Goal: Task Accomplishment & Management: Use online tool/utility

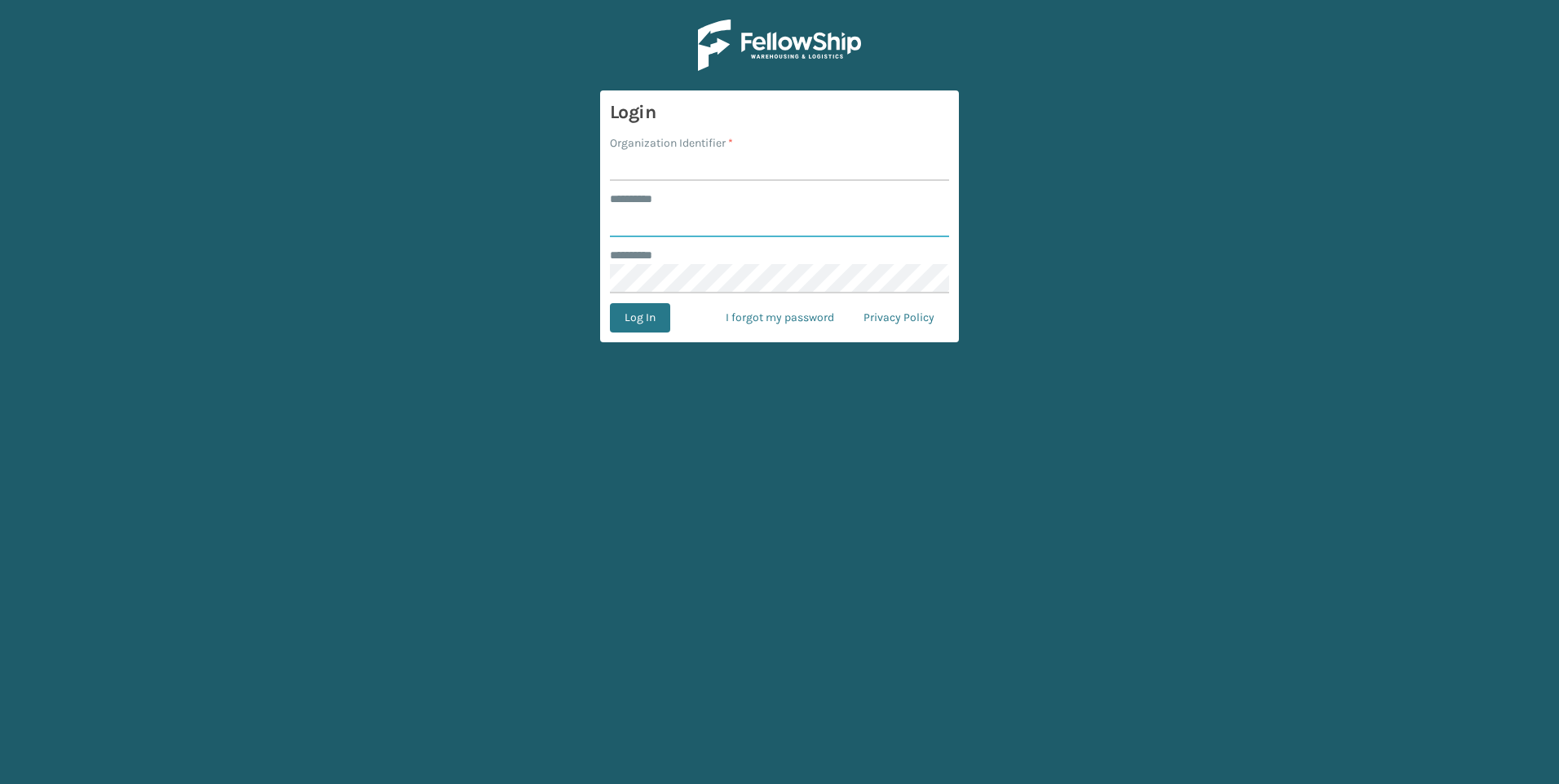
type input "***"
click at [701, 179] on input "Organization Identifier *" at bounding box center [779, 166] width 339 height 30
type input "Fellowship - West"
click at [657, 297] on form "Login Organization Identifier * Fellowship - West ******** * *** ******** * Log…" at bounding box center [779, 216] width 359 height 252
click at [655, 315] on button "Log In" at bounding box center [639, 317] width 60 height 30
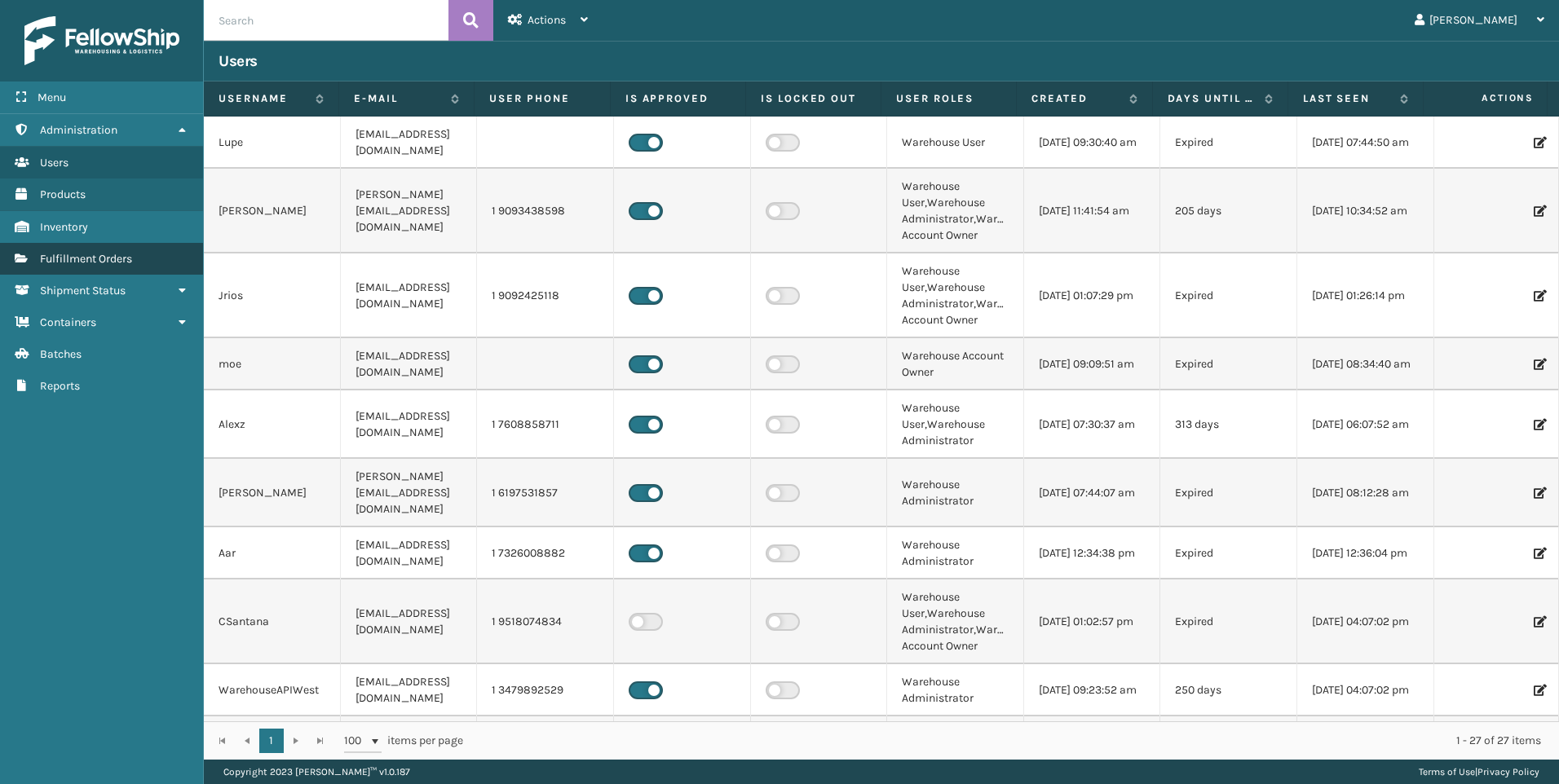
click at [103, 262] on span "Fulfillment Orders" at bounding box center [86, 258] width 92 height 13
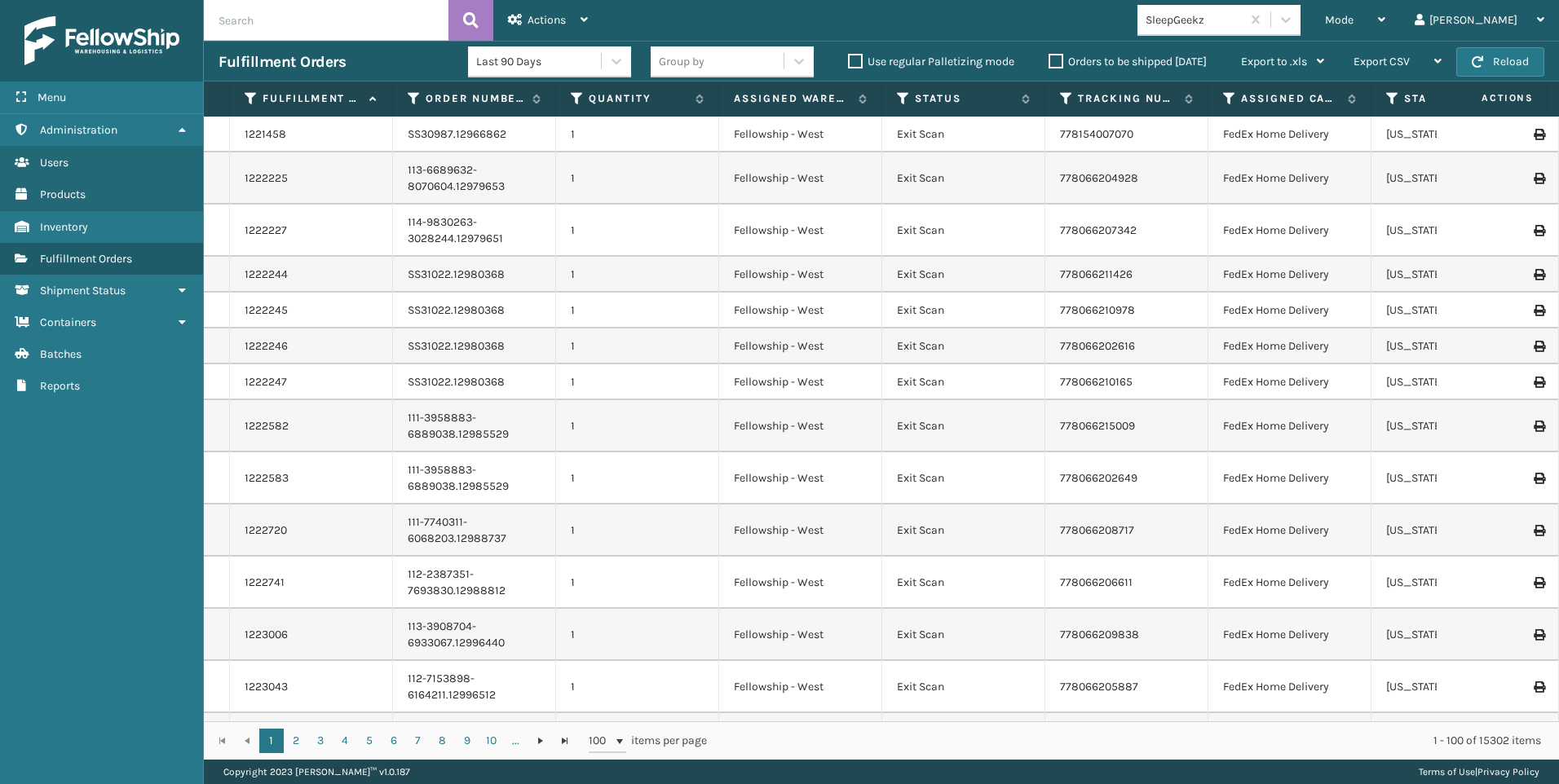
click at [1354, 18] on span "Mode" at bounding box center [1339, 20] width 29 height 13
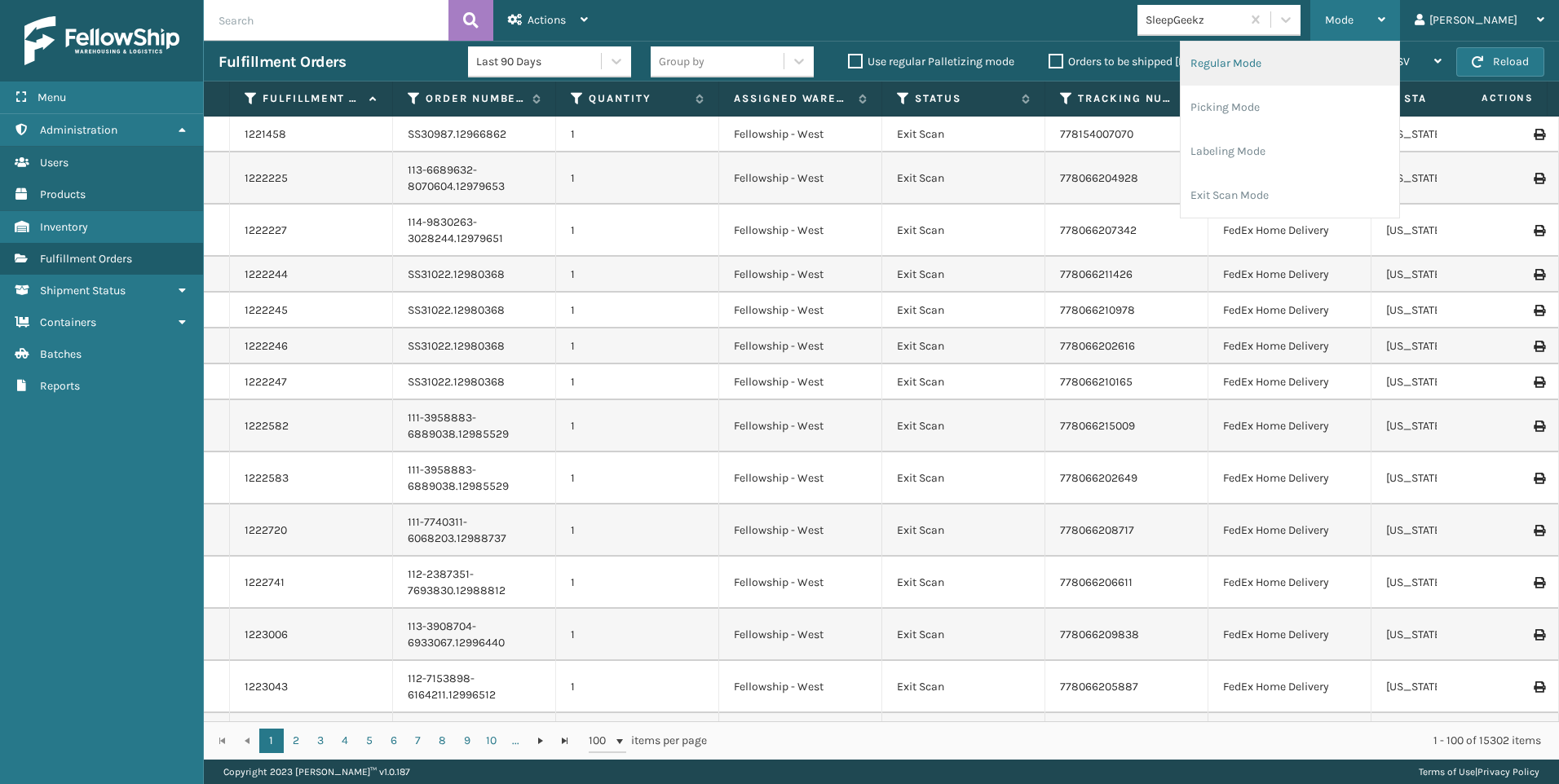
click at [1387, 50] on li "Regular Mode" at bounding box center [1290, 63] width 219 height 44
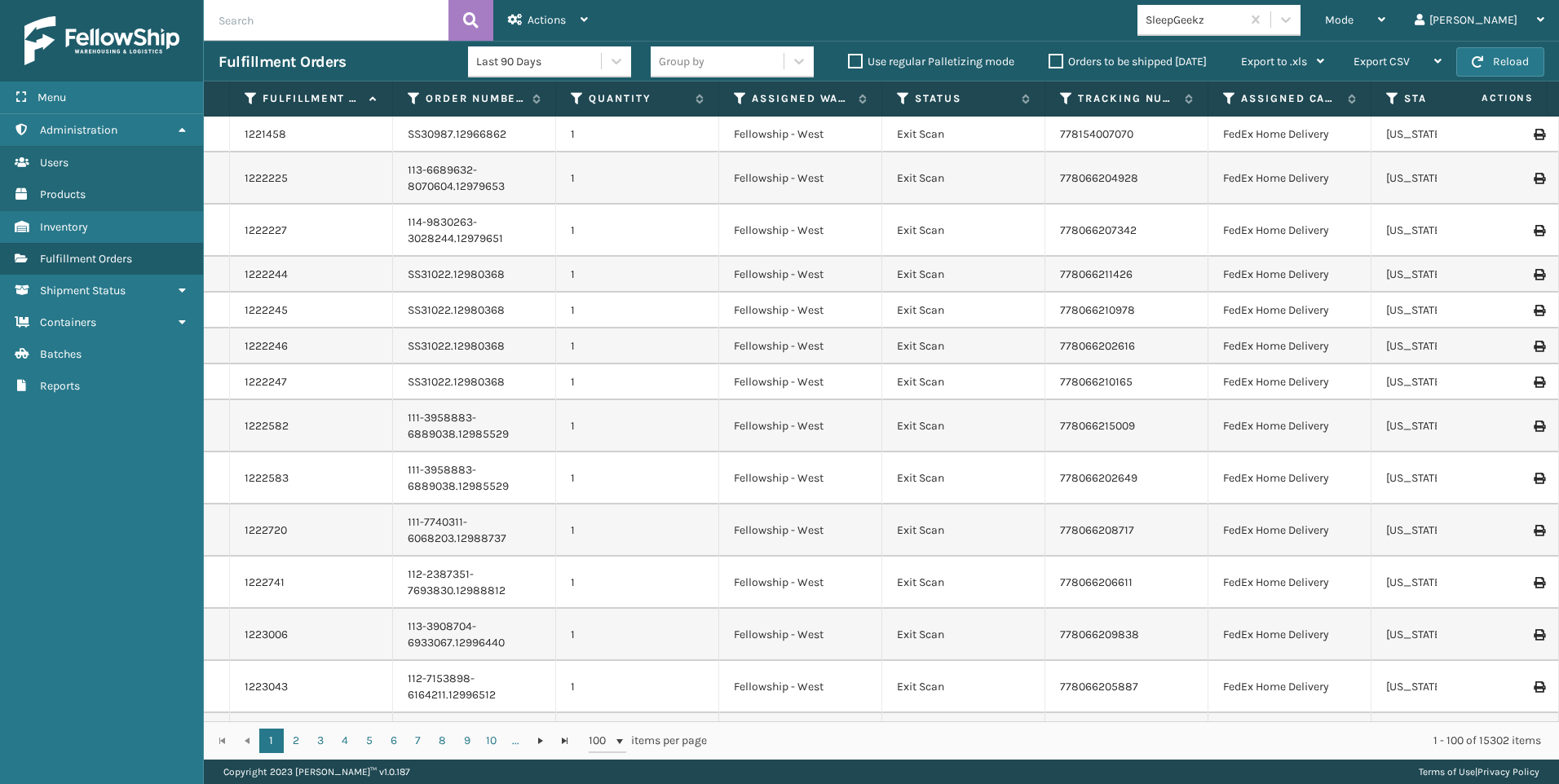
click at [317, 22] on input "text" at bounding box center [325, 20] width 245 height 40
paste input "2041473"
click at [465, 13] on icon at bounding box center [471, 20] width 15 height 24
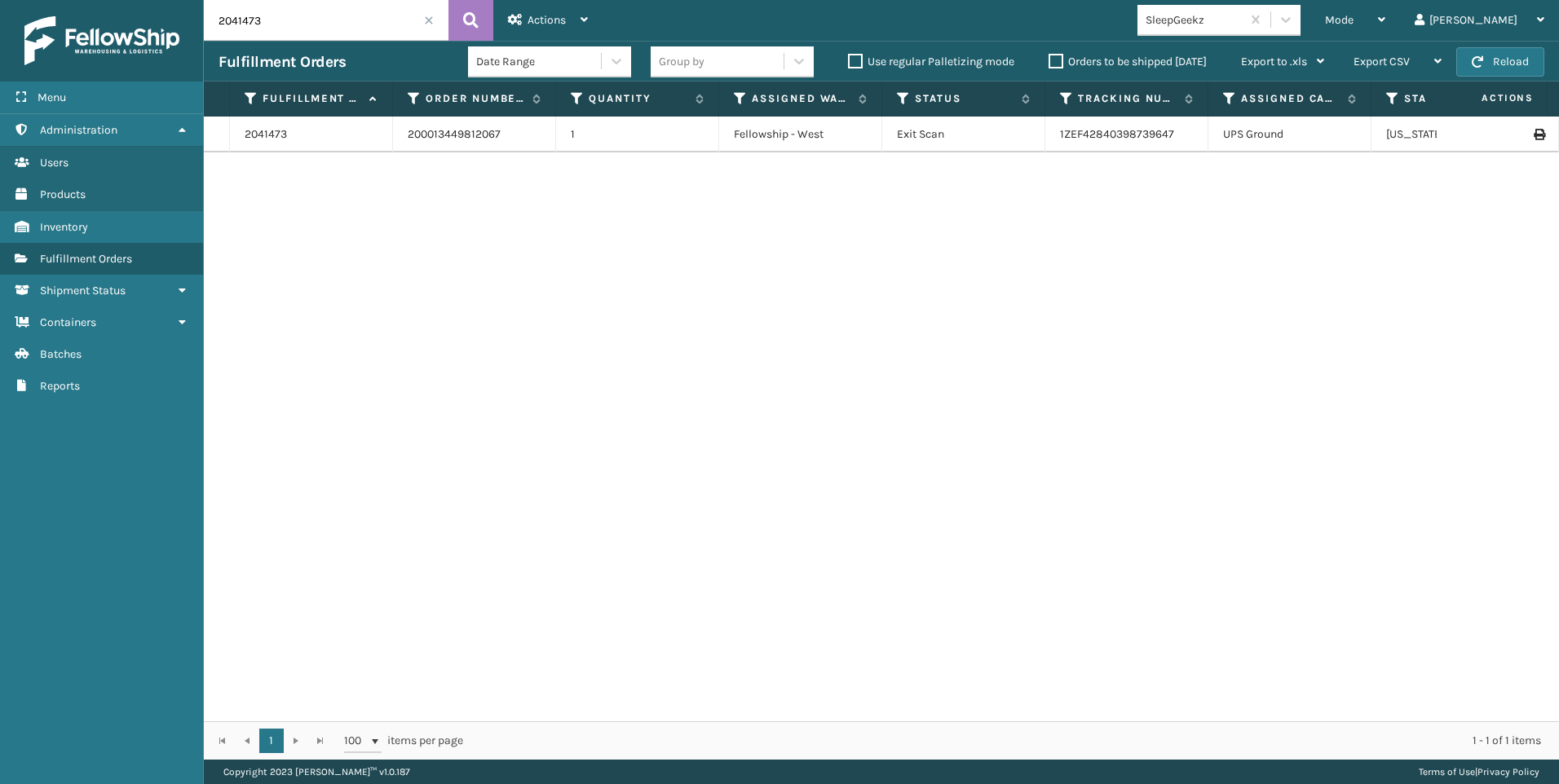
drag, startPoint x: 283, startPoint y: 29, endPoint x: 136, endPoint y: 29, distance: 147.0
click at [132, 0] on div "Menu Administration Users Products Inventory Fulfillment Orders Shipment Status…" at bounding box center [779, 0] width 1559 height 0
paste input "4"
type input "2041474"
click at [477, 29] on icon at bounding box center [471, 20] width 15 height 24
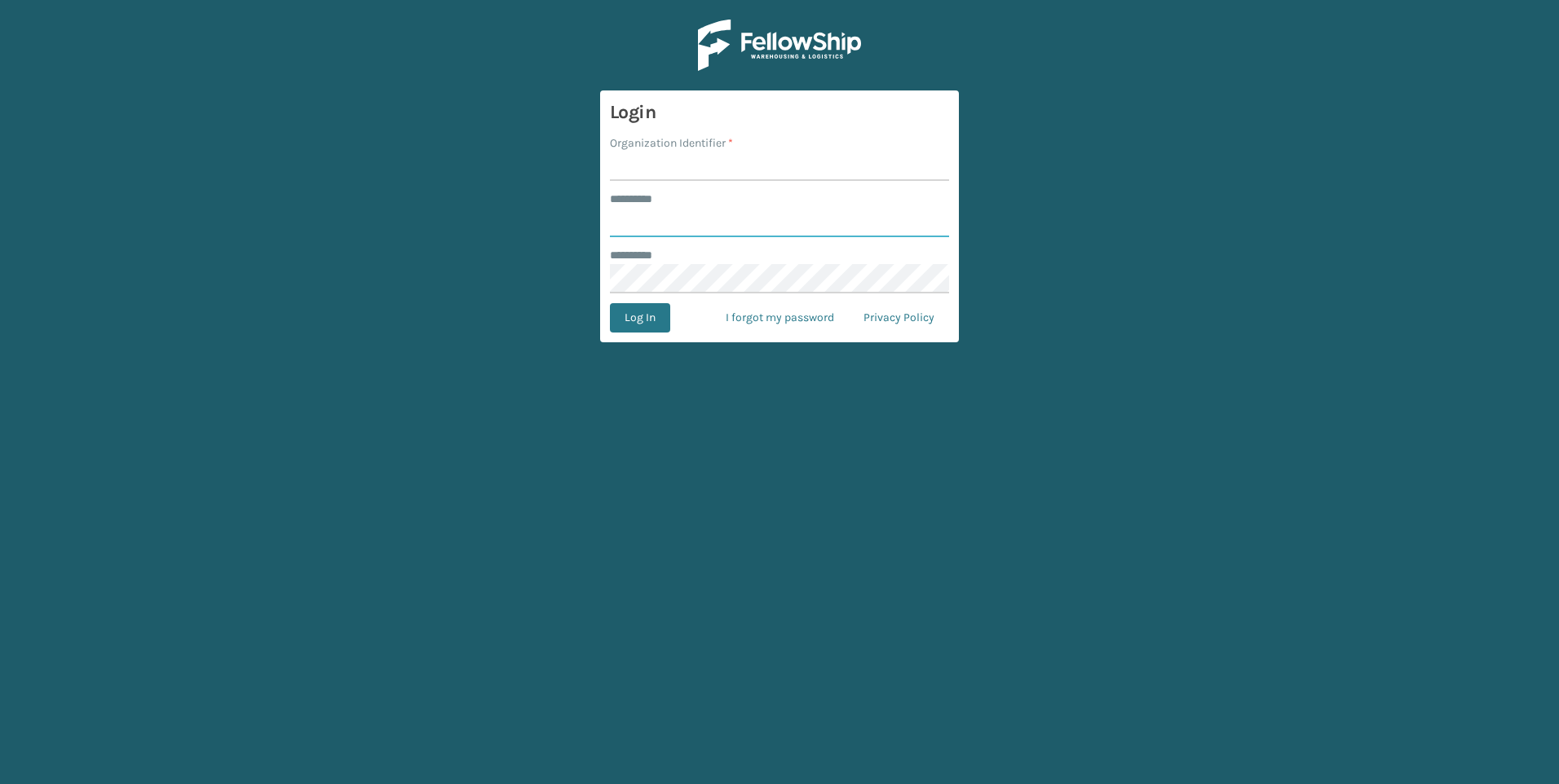
type input "***"
click at [706, 167] on input "Organization Identifier *" at bounding box center [779, 166] width 339 height 30
type input "Fellowship - West"
click at [660, 318] on button "Log In" at bounding box center [639, 317] width 60 height 30
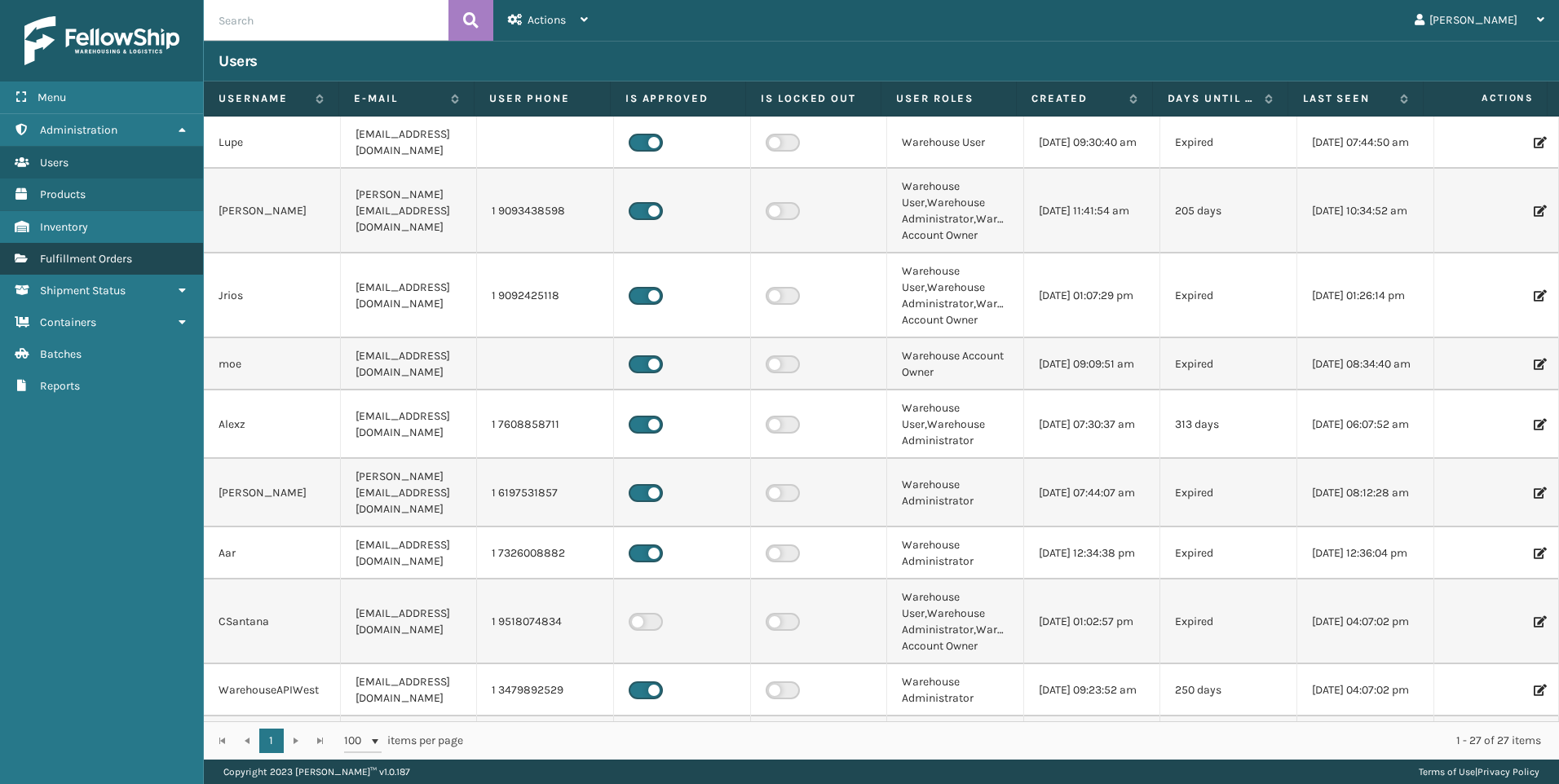
click at [128, 258] on span "Fulfillment Orders" at bounding box center [86, 258] width 92 height 13
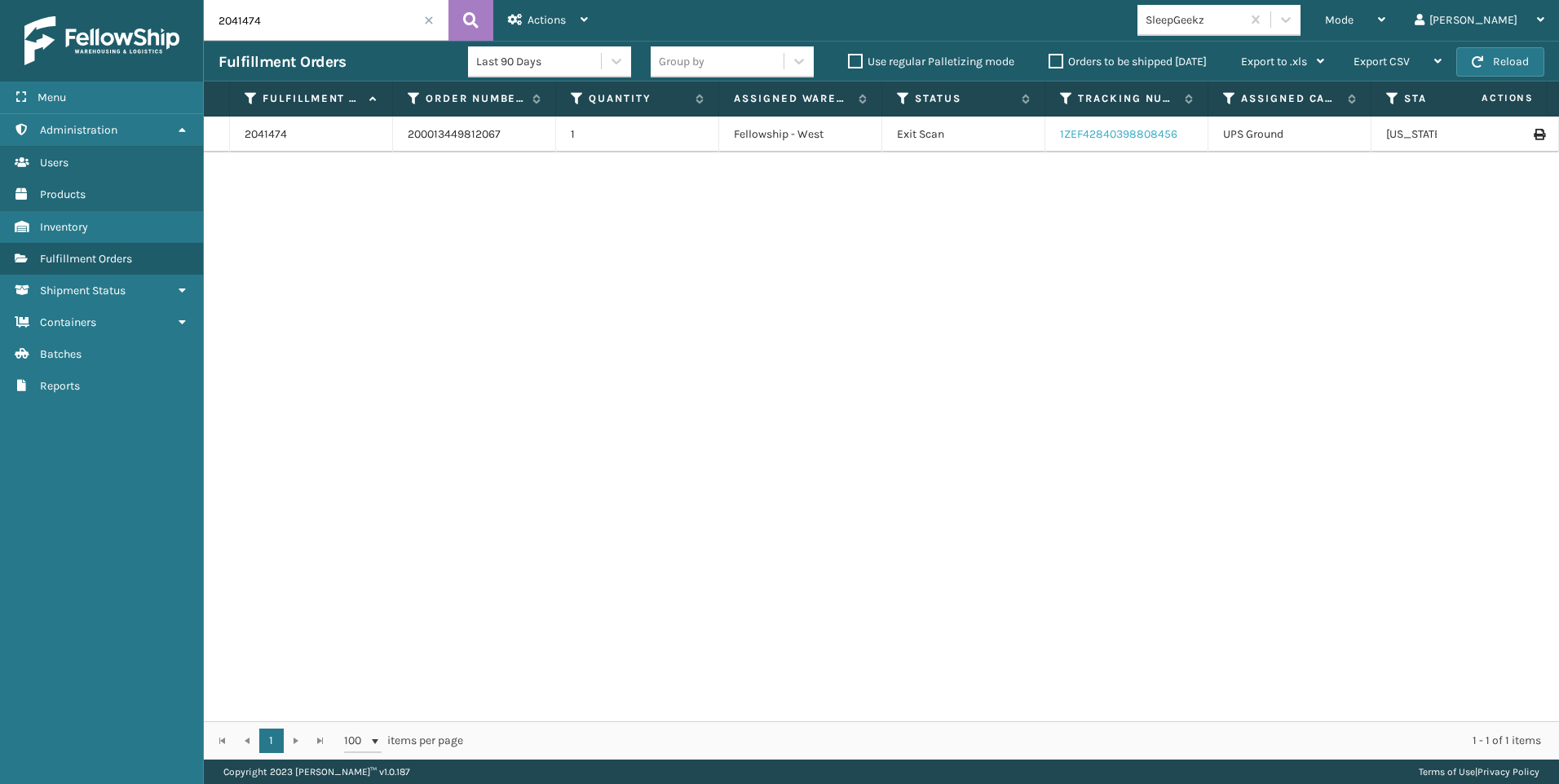
click at [1133, 135] on link "1ZEF42840398808456" at bounding box center [1118, 134] width 117 height 13
click at [276, 31] on input "2041474" at bounding box center [325, 20] width 245 height 40
type input "2041473"
click at [1156, 135] on link "1ZEF42840398739647" at bounding box center [1116, 134] width 114 height 13
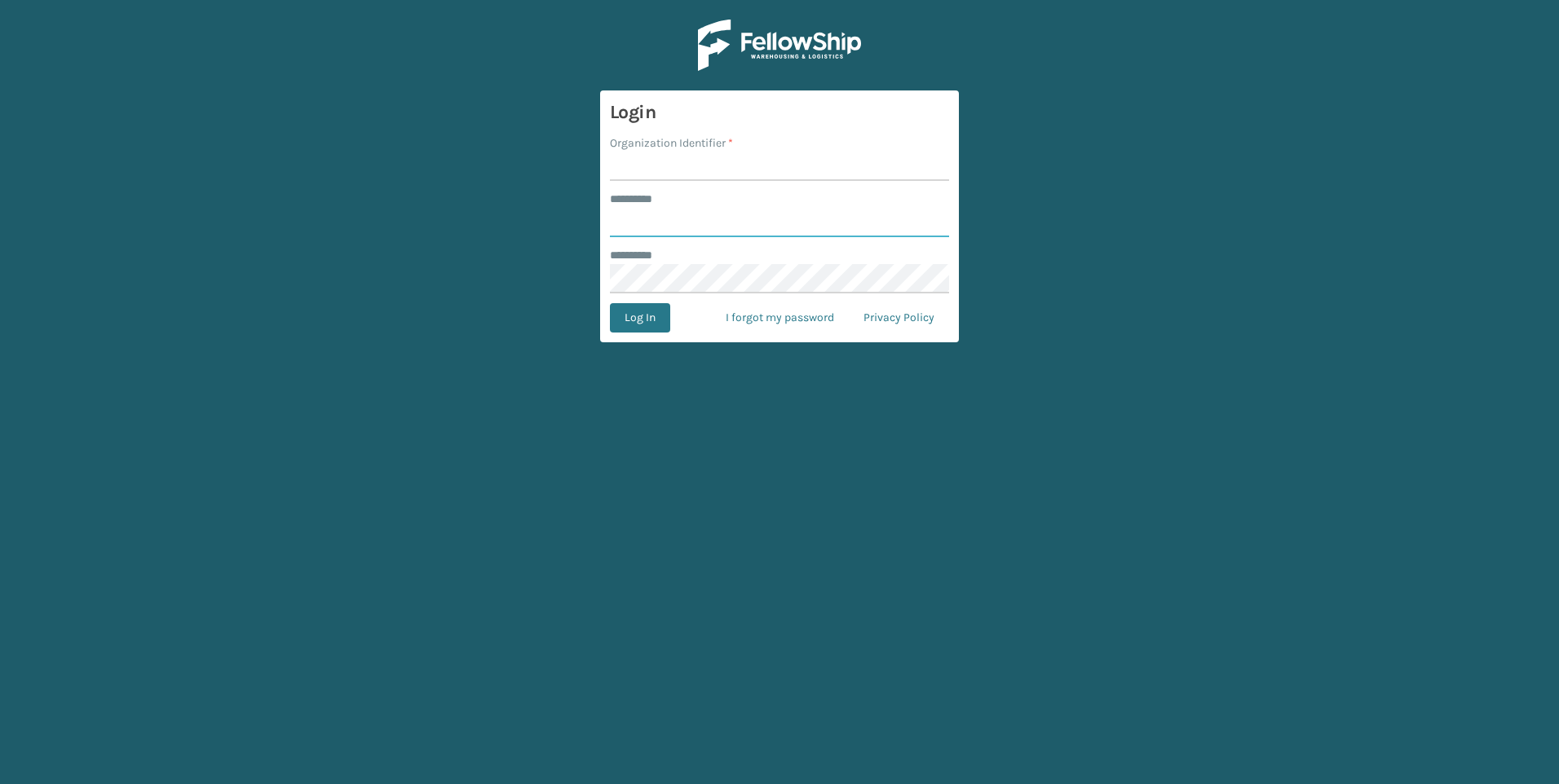
type input "***"
click at [673, 160] on input "Organization Identifier *" at bounding box center [779, 166] width 339 height 30
type input "Fellowship - West"
click at [638, 300] on form "Login Organization Identifier * Fellowship - West ******** * *** ******** * Log…" at bounding box center [779, 216] width 359 height 252
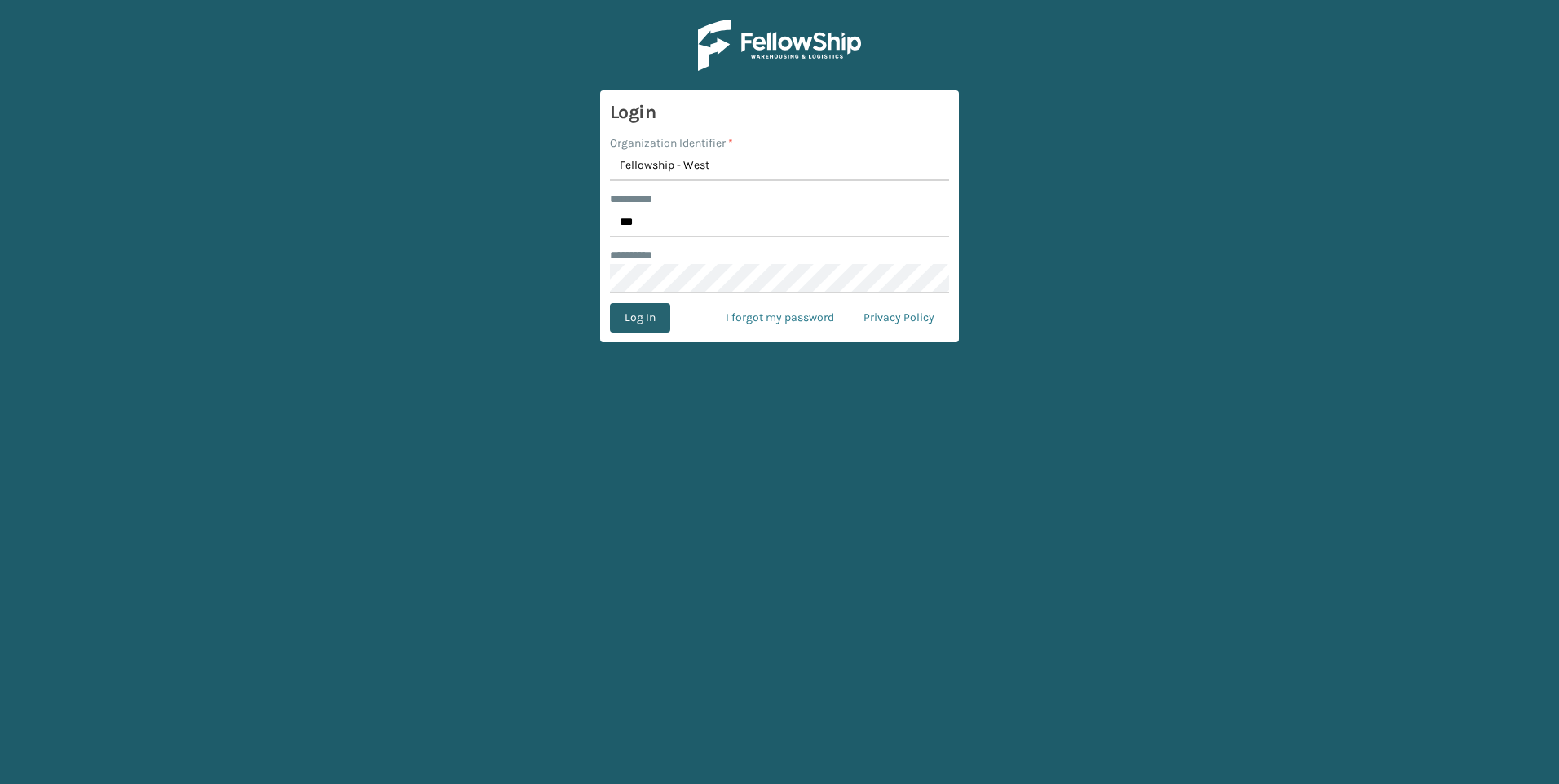
click at [642, 328] on button "Log In" at bounding box center [639, 317] width 60 height 30
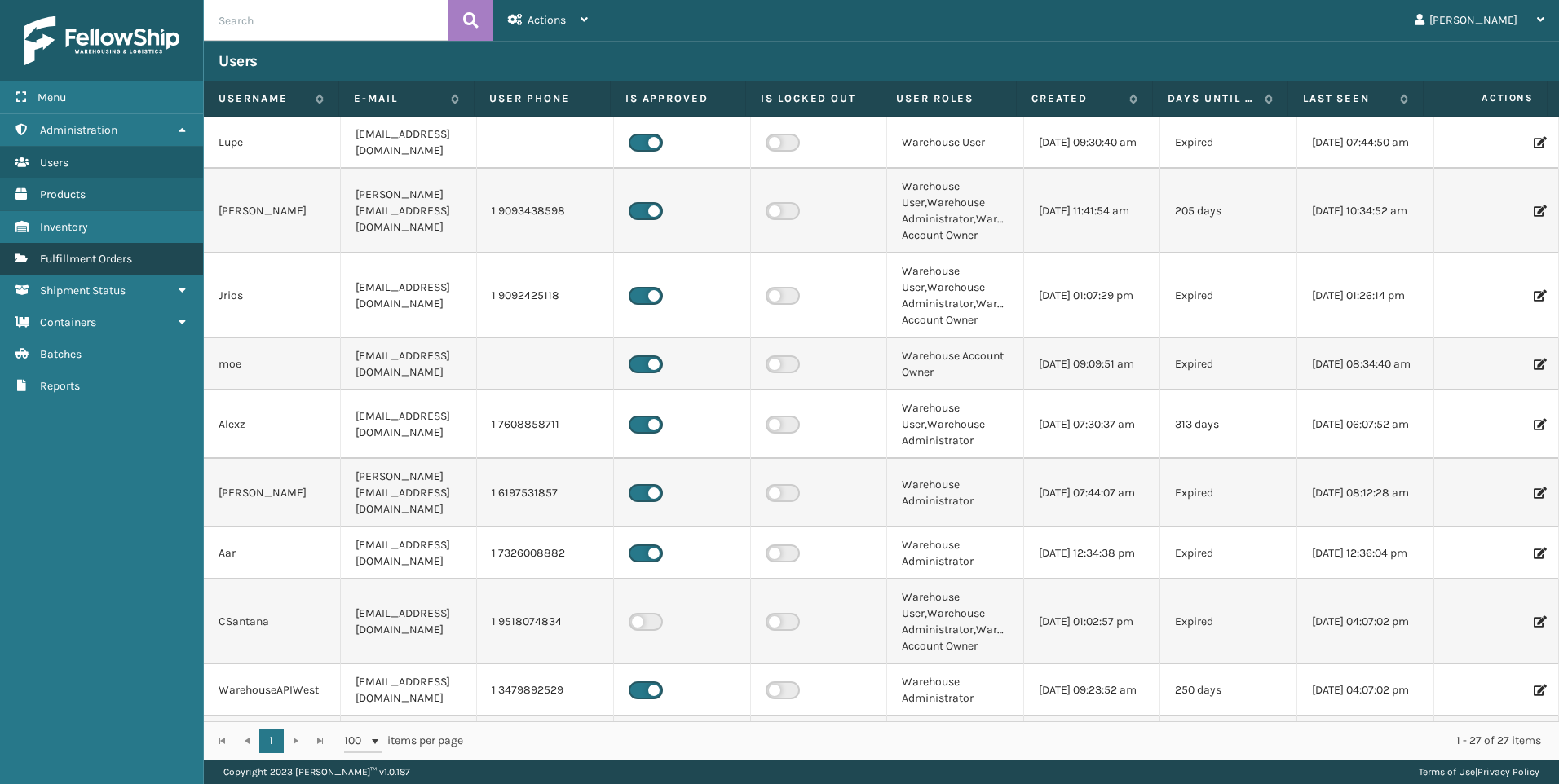
click at [97, 256] on span "Fulfillment Orders" at bounding box center [86, 258] width 92 height 13
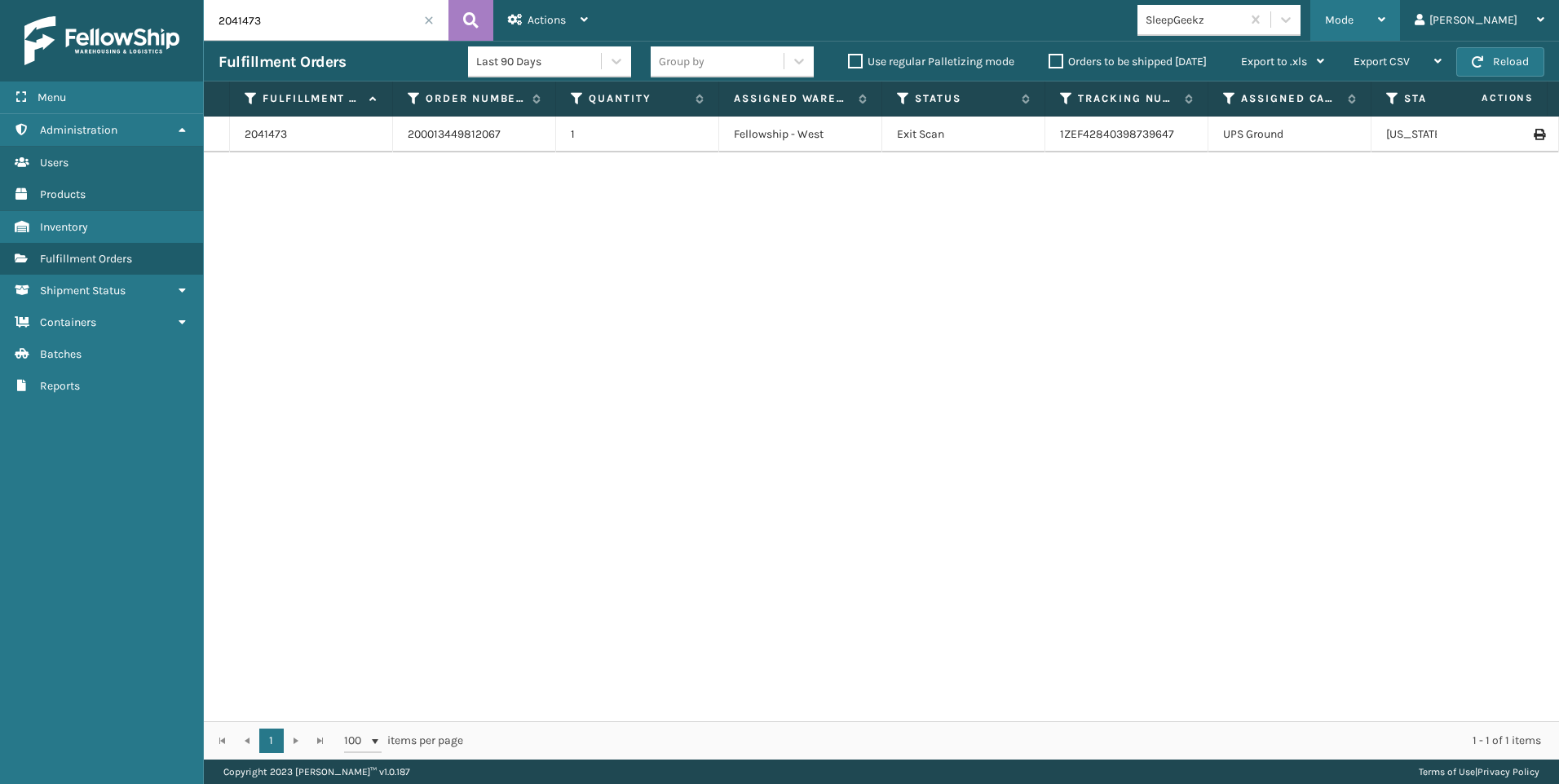
click at [1385, 22] on div "Mode" at bounding box center [1355, 20] width 60 height 40
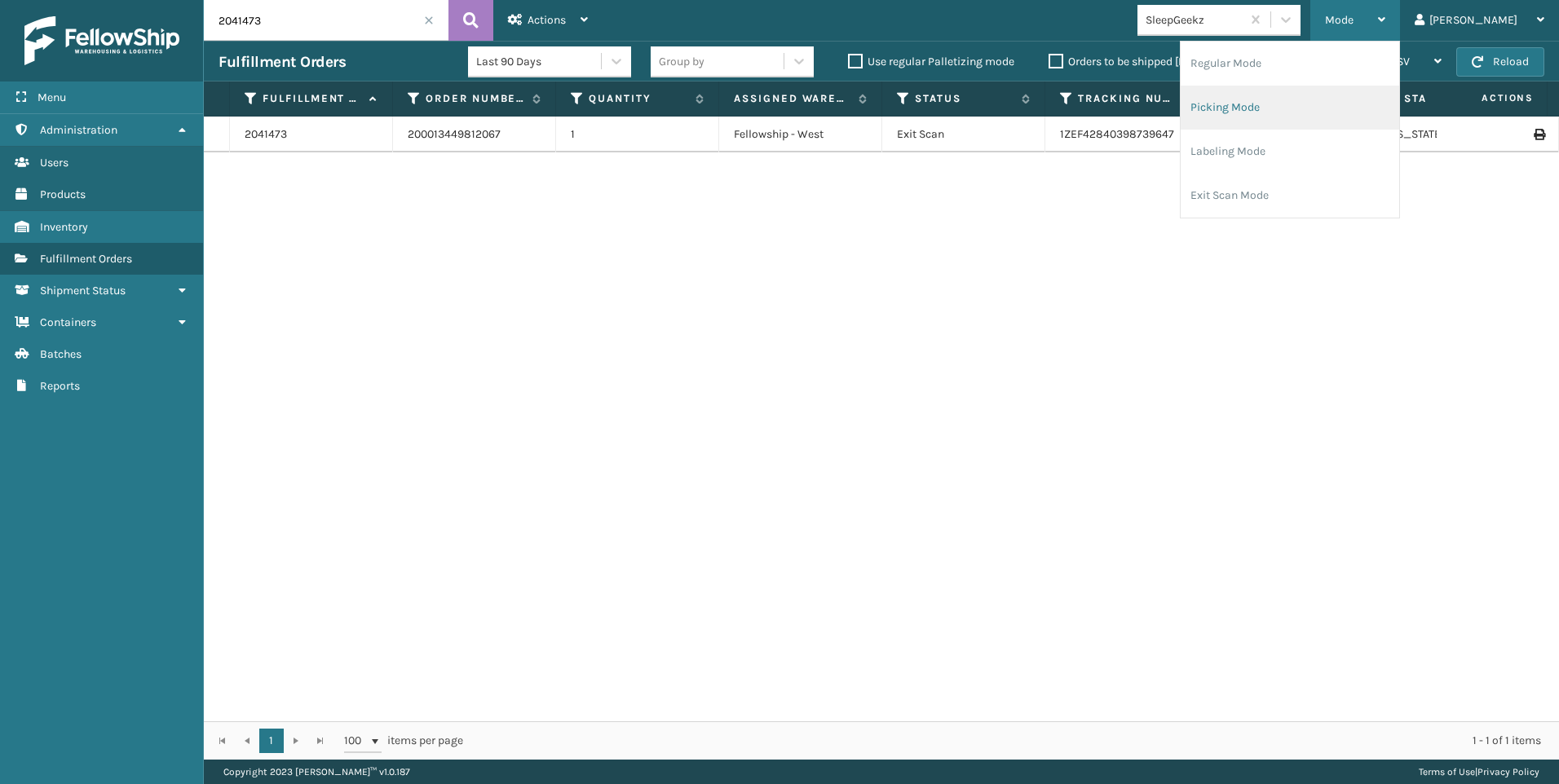
click at [1315, 108] on li "Picking Mode" at bounding box center [1290, 107] width 219 height 44
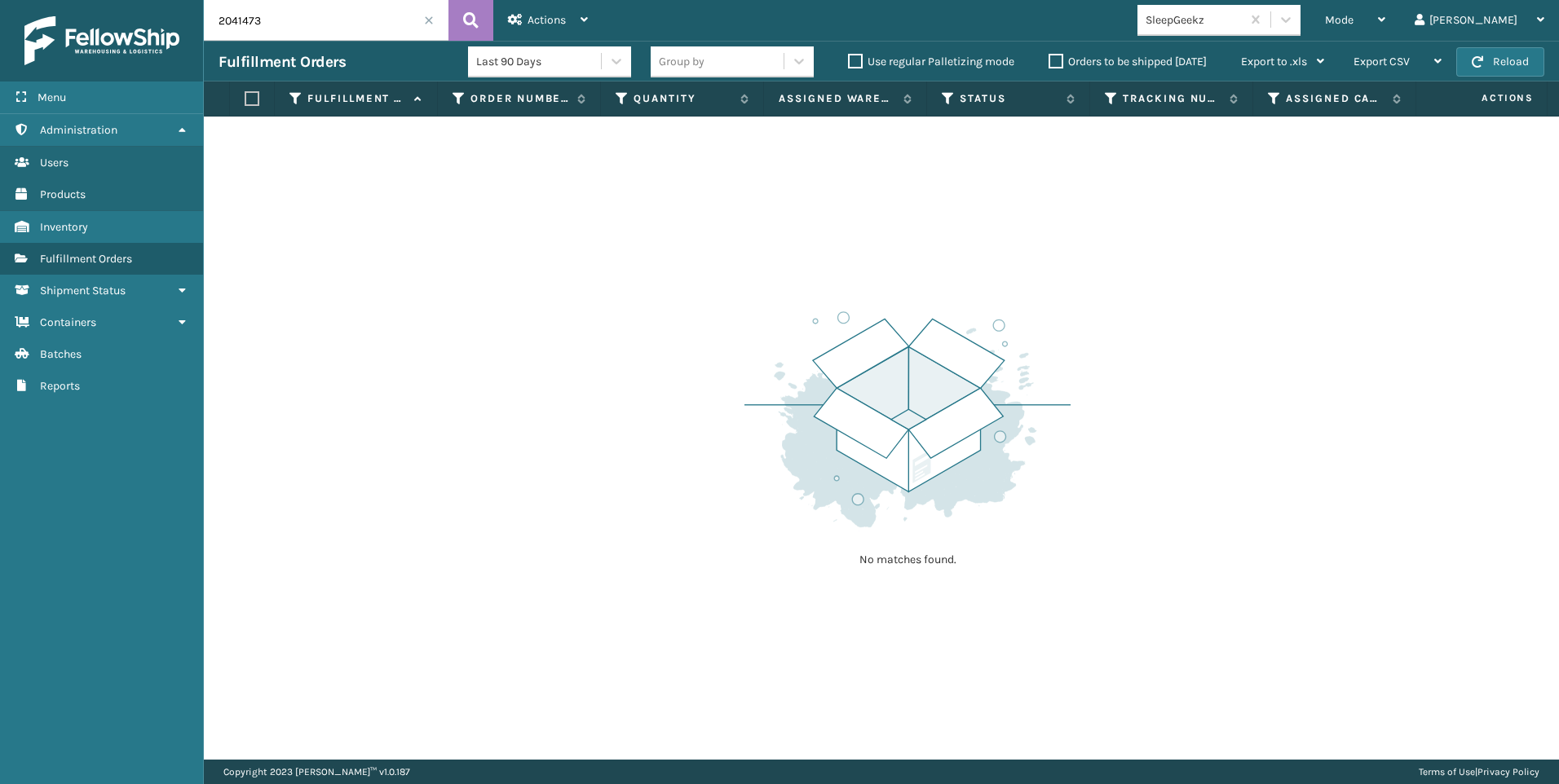
click at [427, 22] on span at bounding box center [429, 20] width 10 height 10
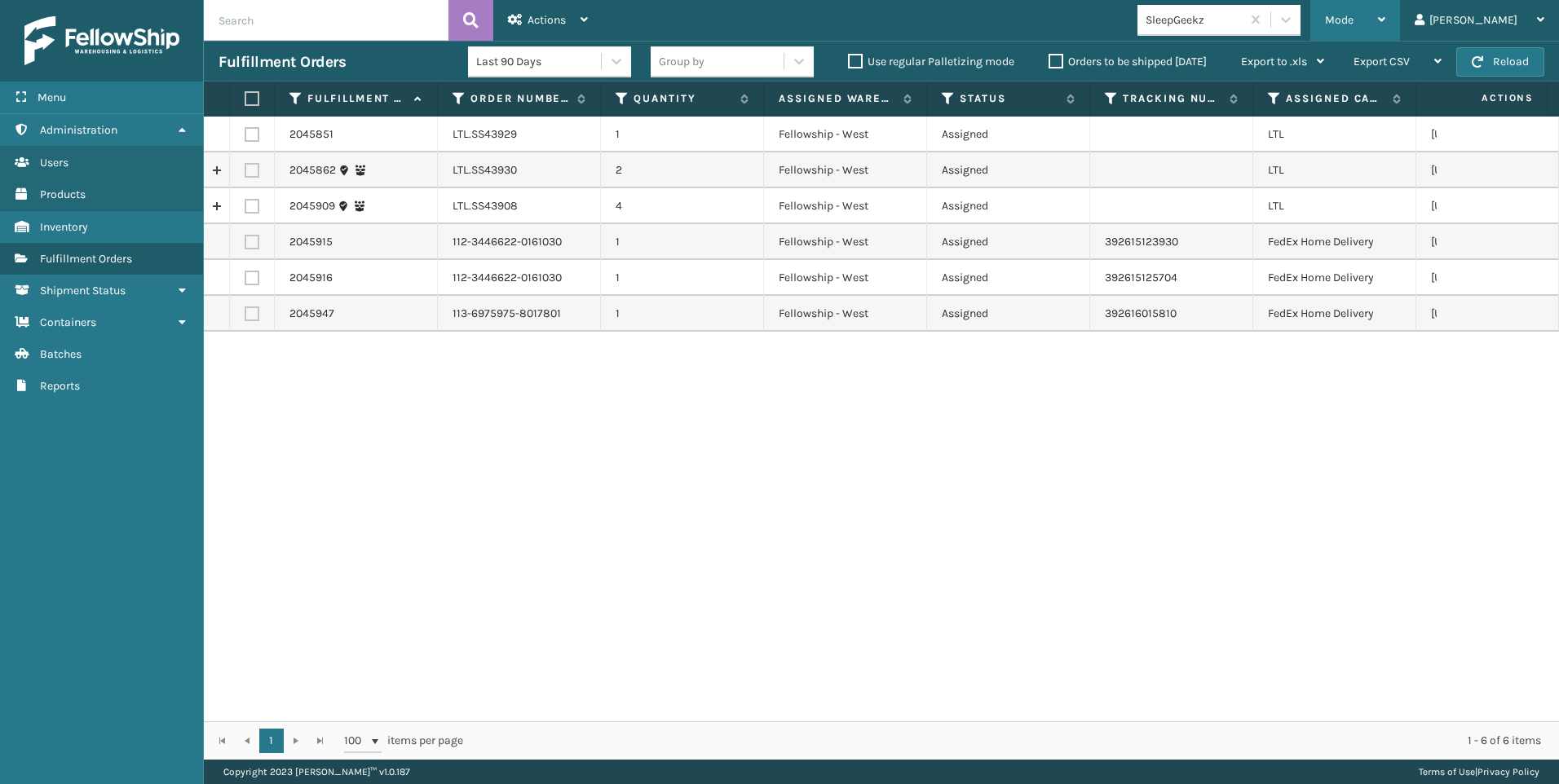
click at [1385, 20] on div "Mode" at bounding box center [1355, 20] width 60 height 40
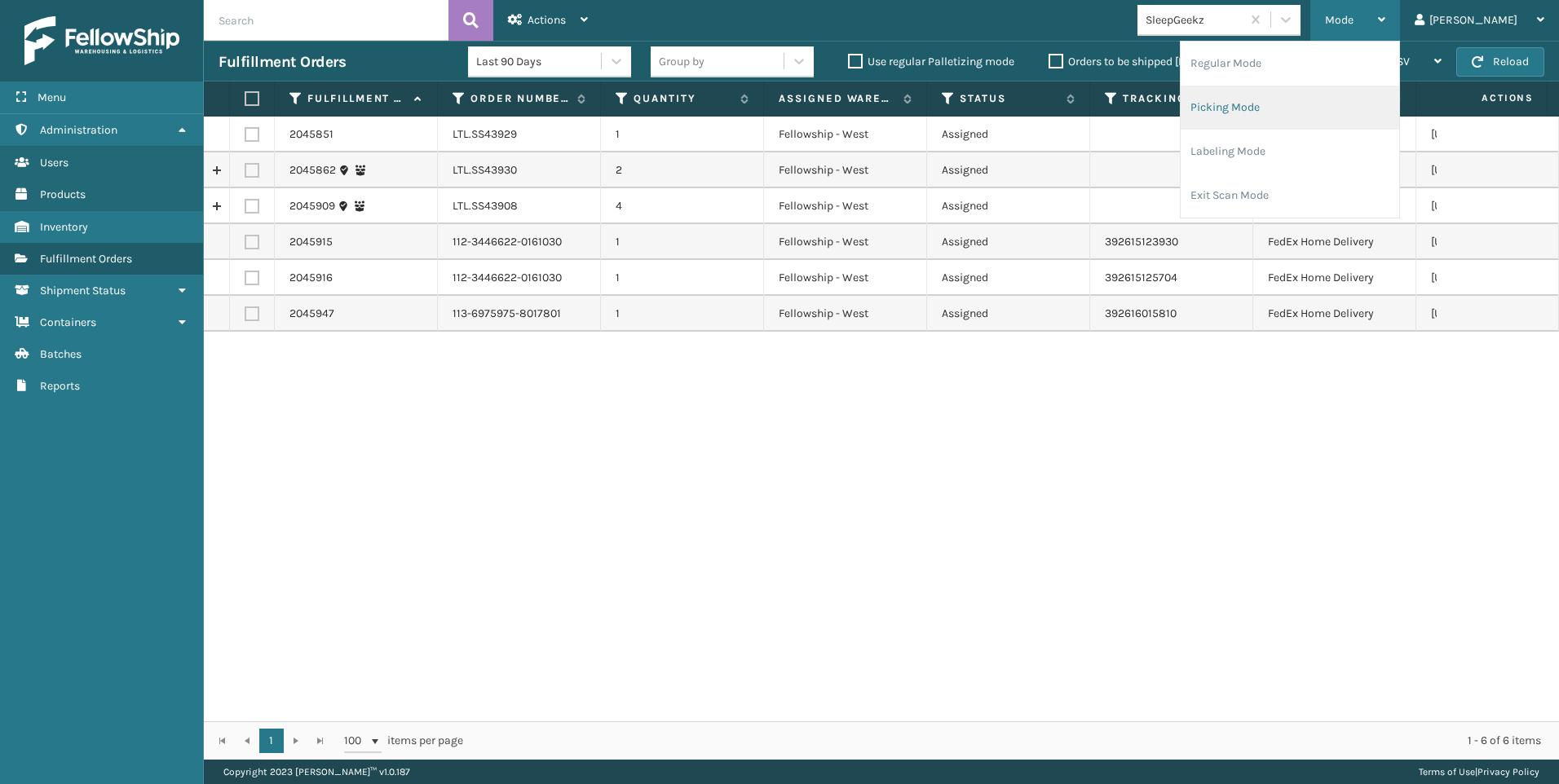
click at [1364, 98] on li "Picking Mode" at bounding box center [1290, 107] width 219 height 44
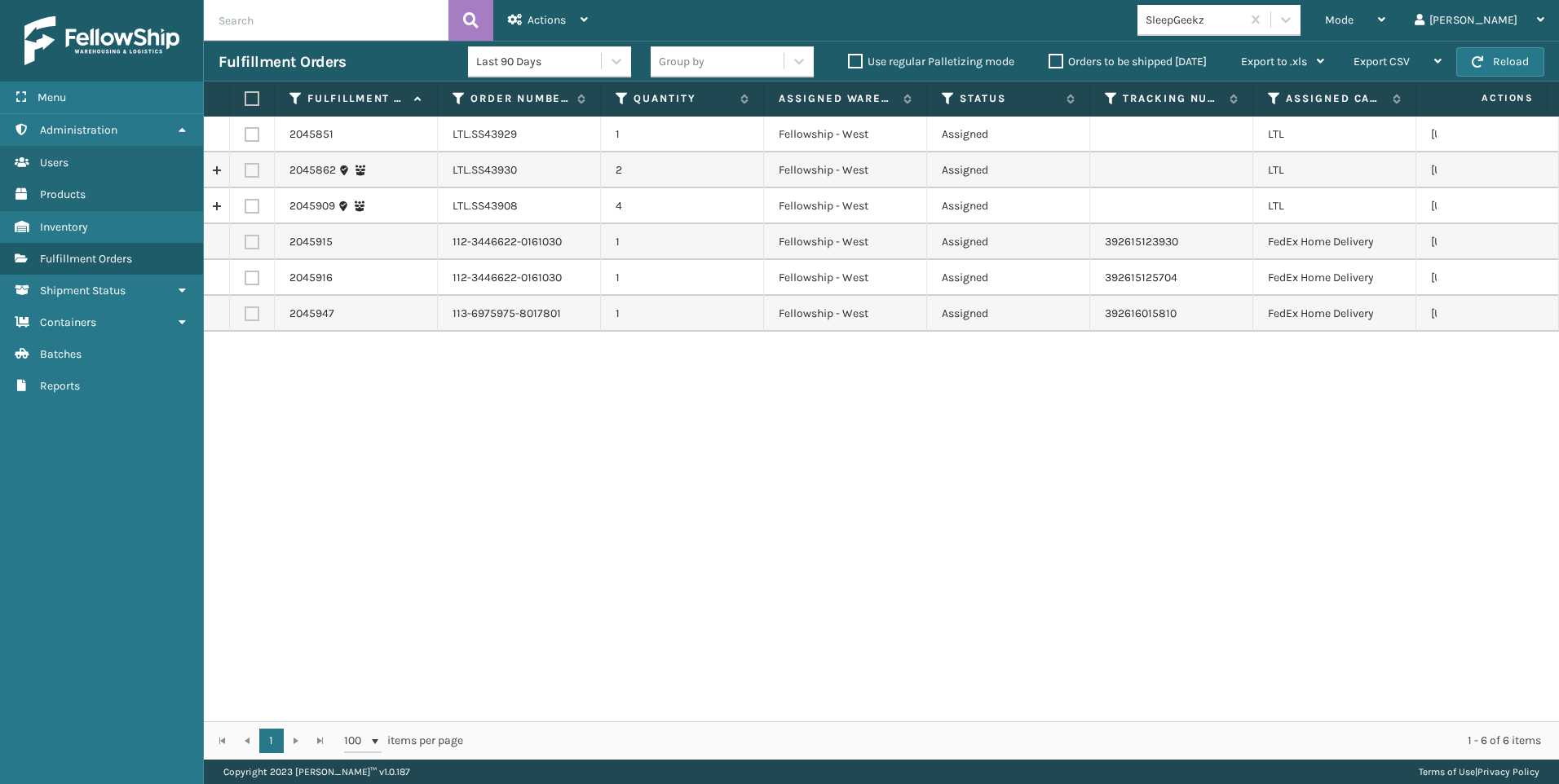
click at [257, 133] on label at bounding box center [252, 134] width 14 height 14
click at [246, 133] on input "checkbox" at bounding box center [245, 133] width 1 height 11
checkbox input "true"
click at [248, 168] on label at bounding box center [252, 170] width 14 height 14
click at [246, 168] on input "checkbox" at bounding box center [245, 168] width 1 height 11
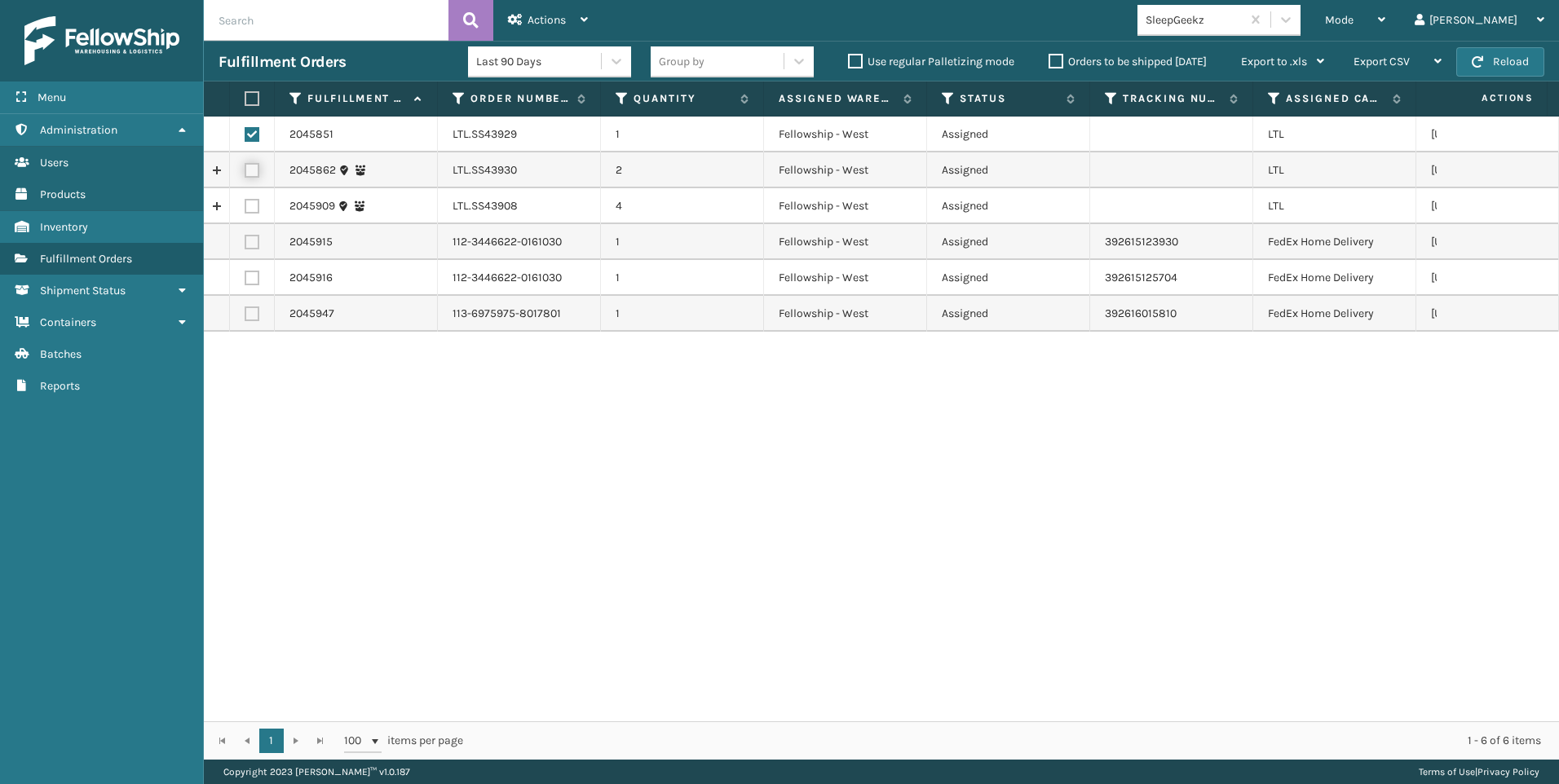
checkbox input "true"
drag, startPoint x: 246, startPoint y: 203, endPoint x: 255, endPoint y: 203, distance: 9.0
click at [247, 203] on label at bounding box center [252, 206] width 14 height 14
click at [246, 203] on input "checkbox" at bounding box center [245, 204] width 1 height 11
checkbox input "true"
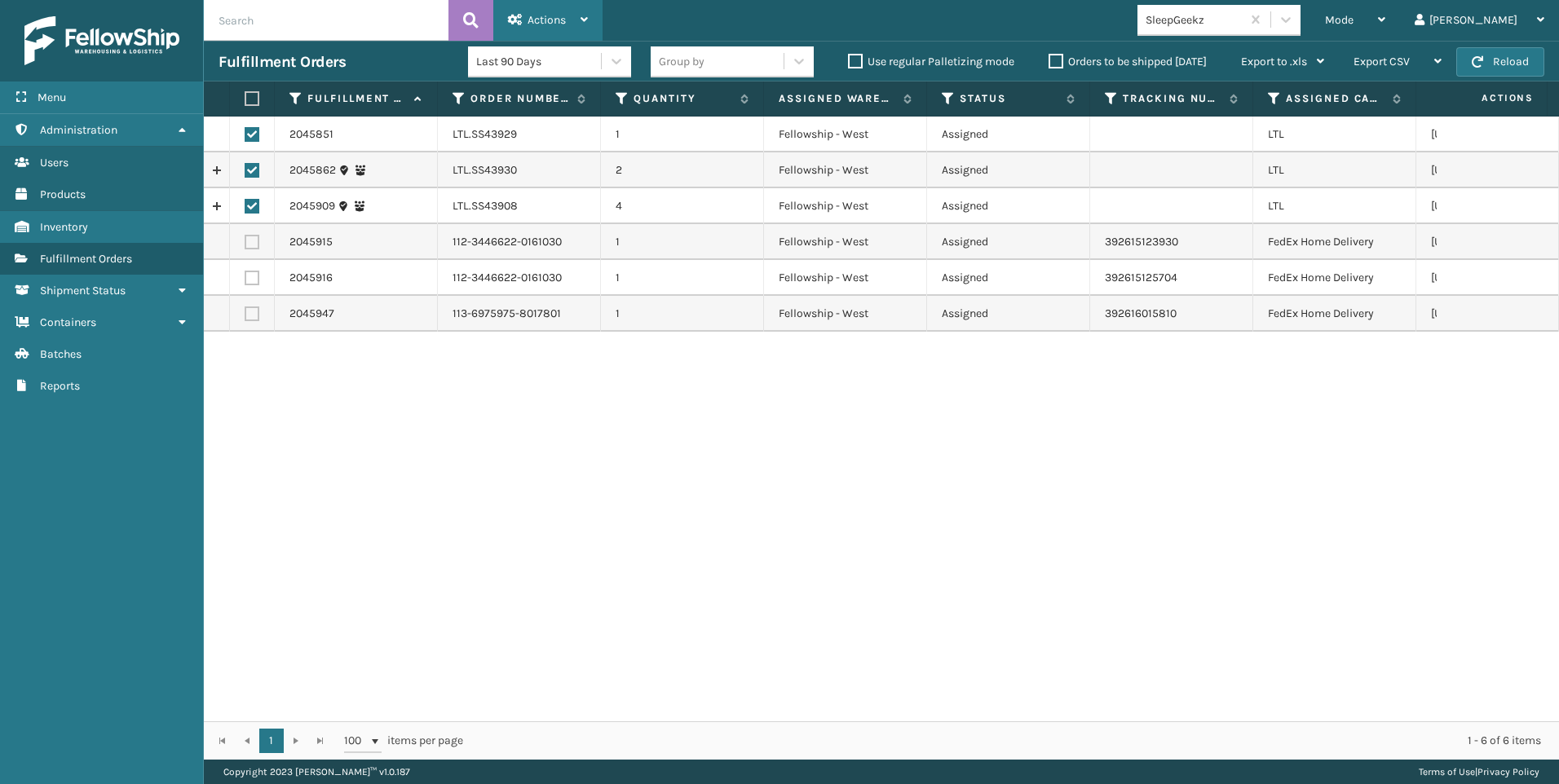
click at [544, 19] on span "Actions" at bounding box center [546, 20] width 39 height 13
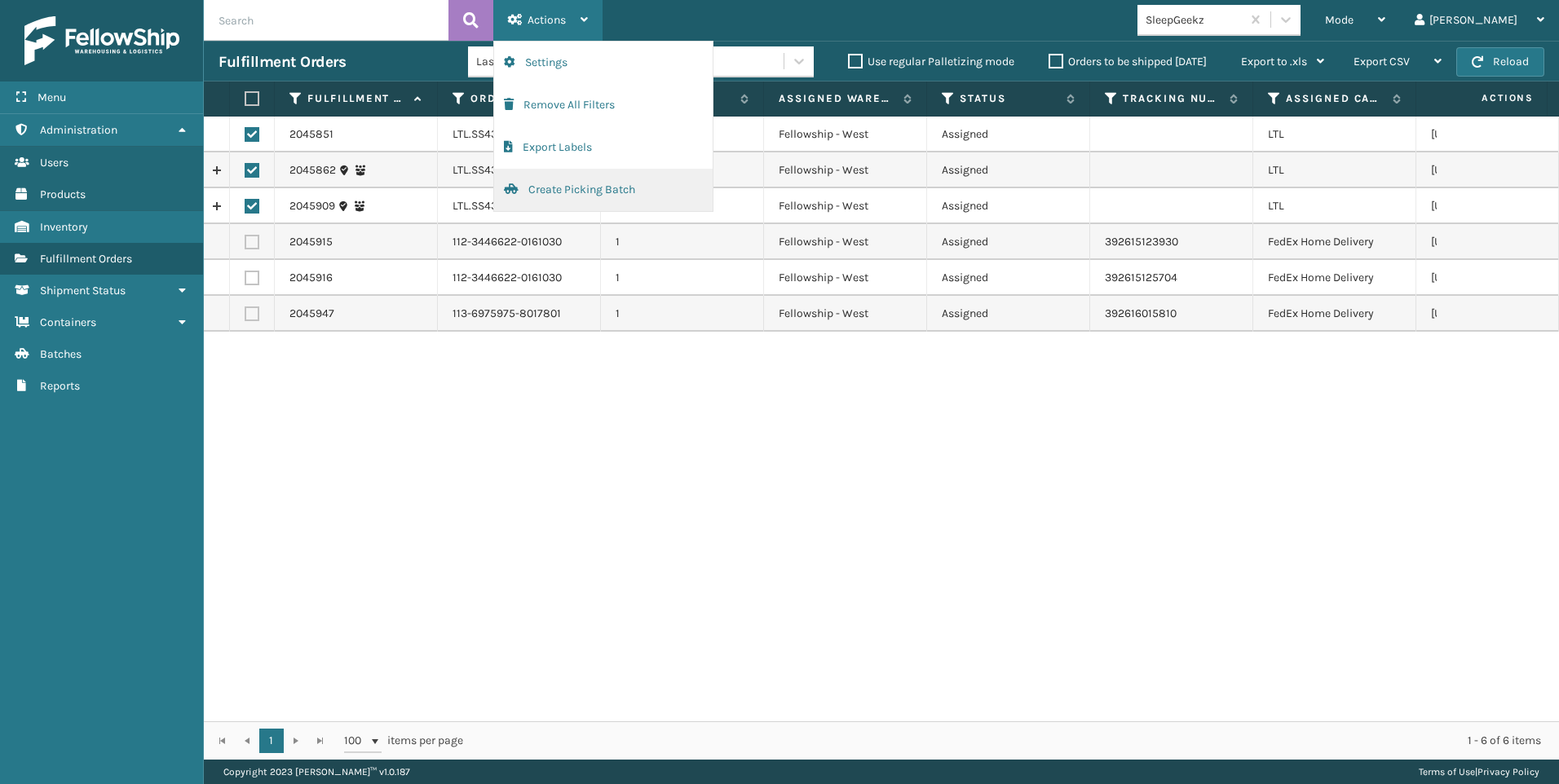
click at [605, 185] on button "Create Picking Batch" at bounding box center [603, 189] width 219 height 42
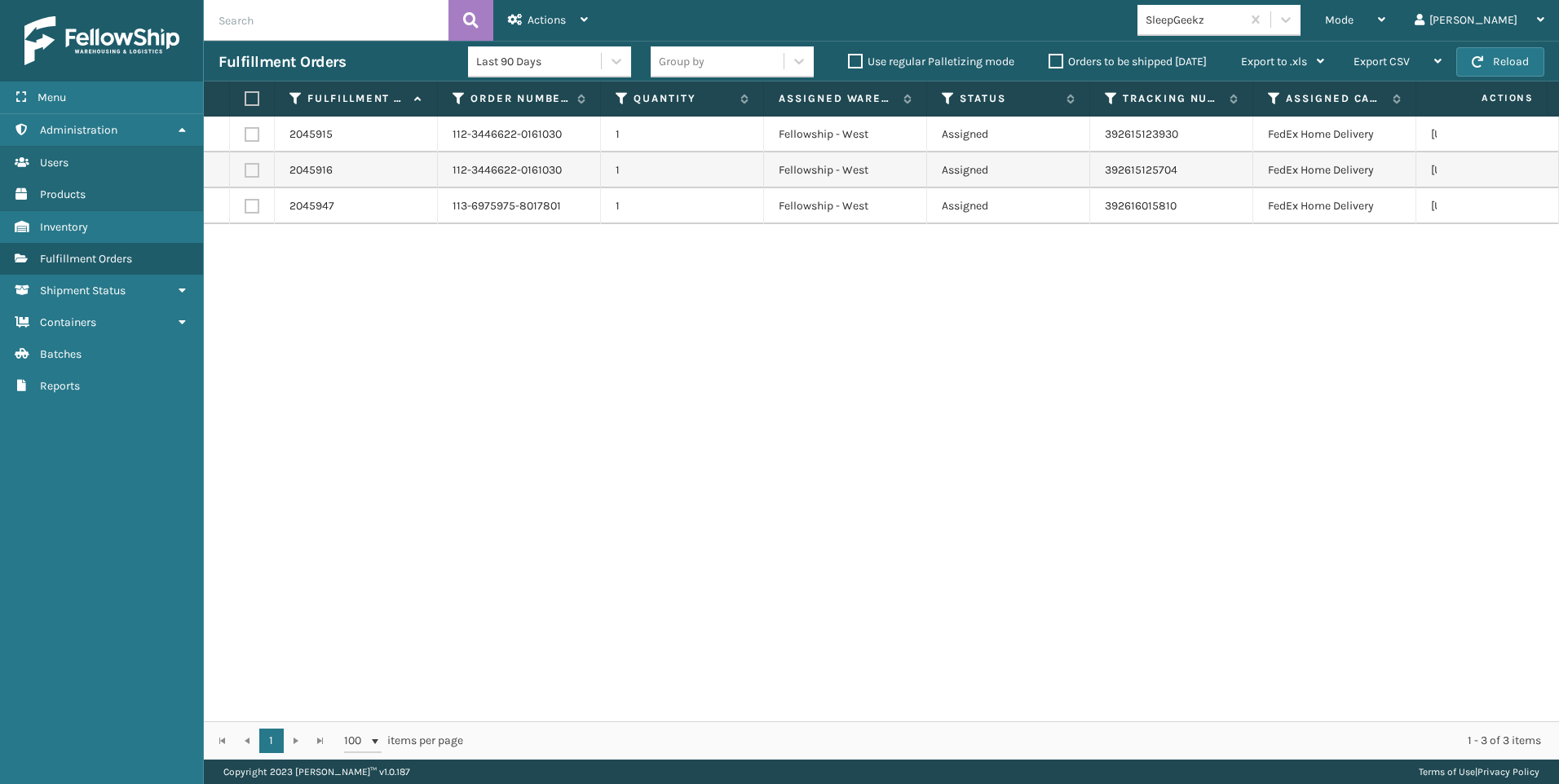
drag, startPoint x: 1310, startPoint y: 37, endPoint x: 1287, endPoint y: 30, distance: 24.0
click at [1310, 37] on div "Mode Regular Mode Picking Mode Labeling Mode Exit Scan Mode SleepGeekz Liz Log …" at bounding box center [1080, 20] width 957 height 40
click at [1241, 31] on div "SleepGeekz" at bounding box center [1189, 20] width 103 height 27
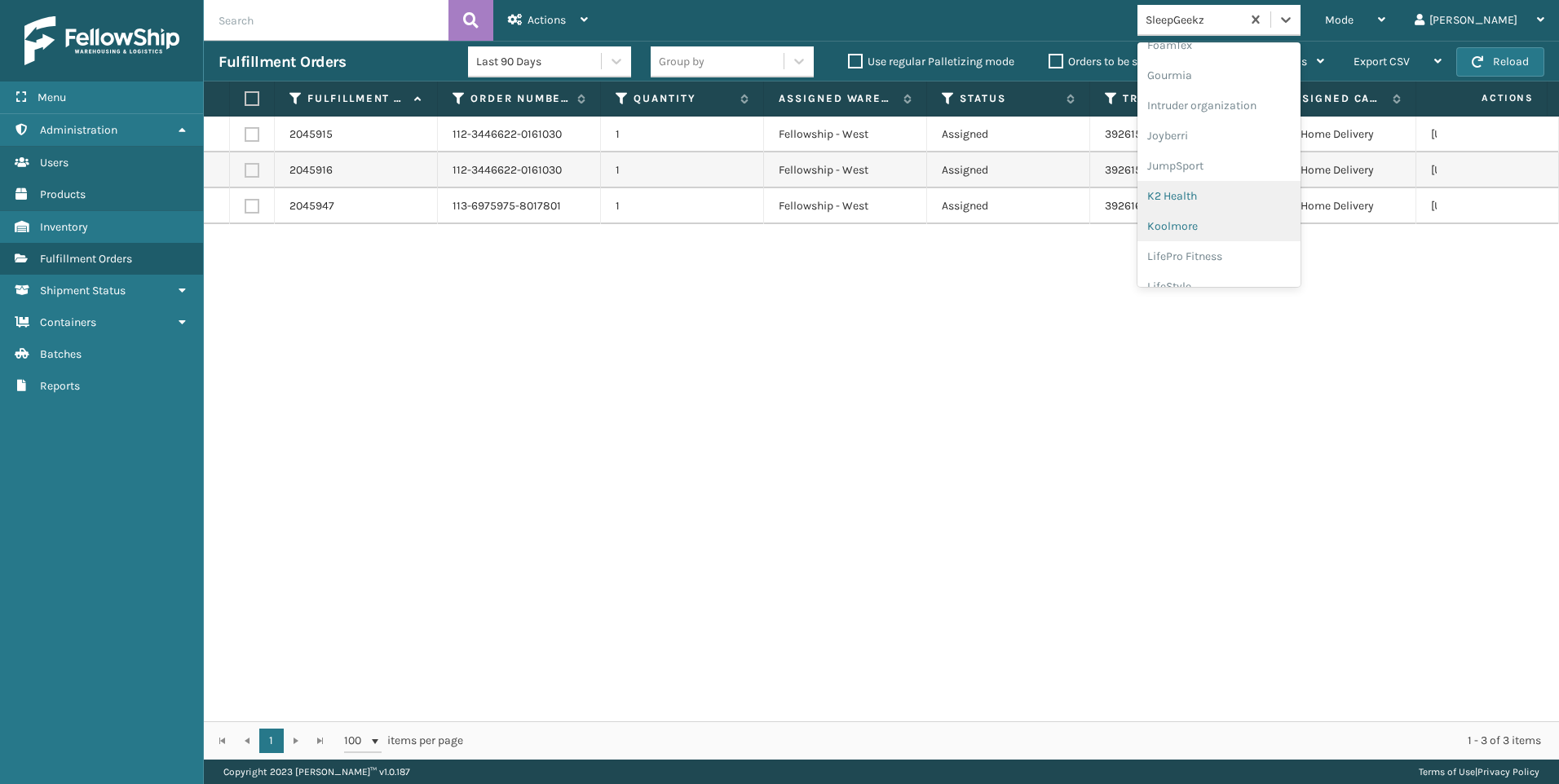
scroll to position [516, 0]
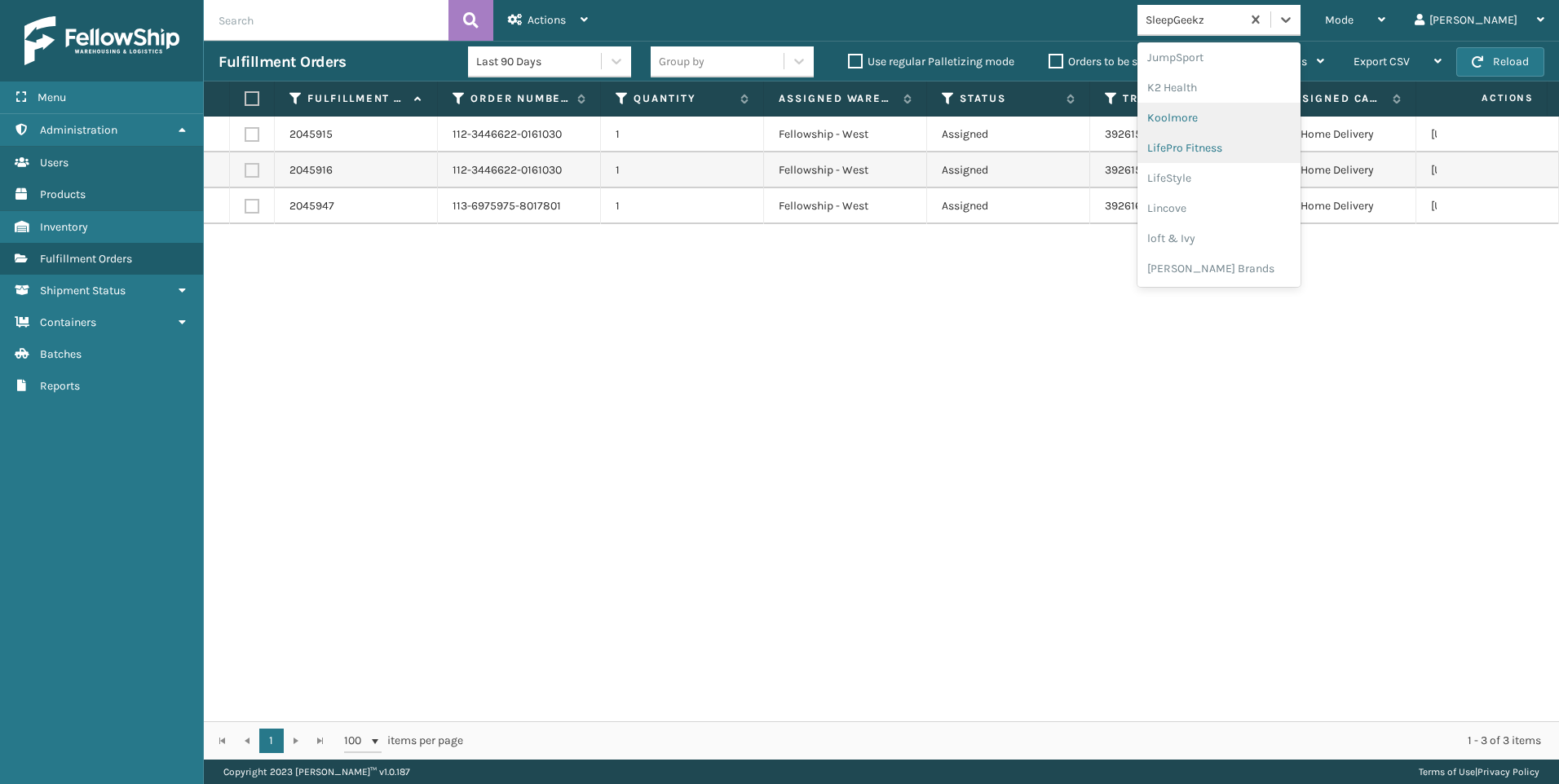
click at [1271, 128] on div "Koolmore" at bounding box center [1219, 118] width 163 height 30
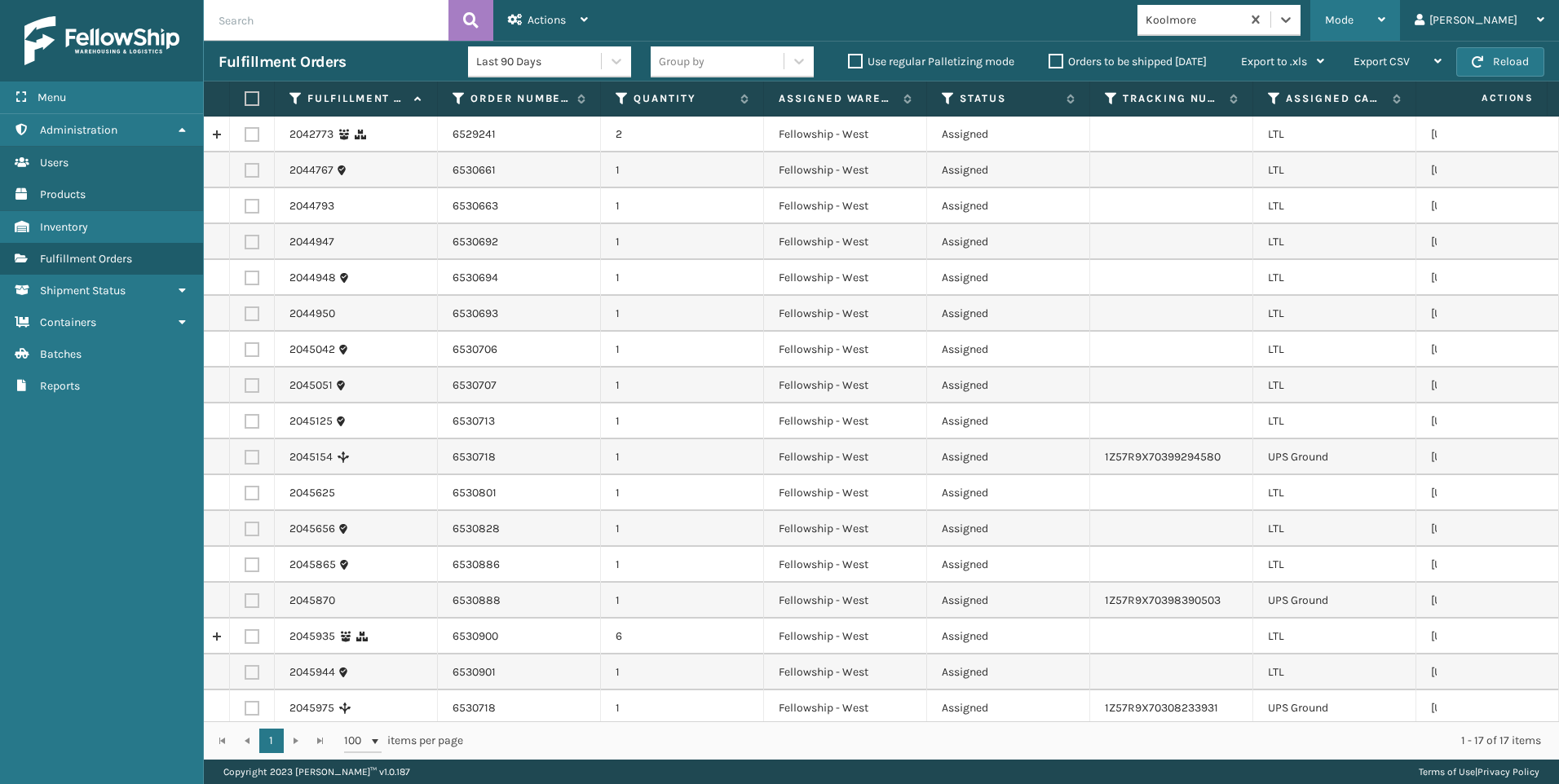
click at [1395, 25] on div "Mode Regular Mode Picking Mode Labeling Mode Exit Scan Mode" at bounding box center [1355, 20] width 90 height 40
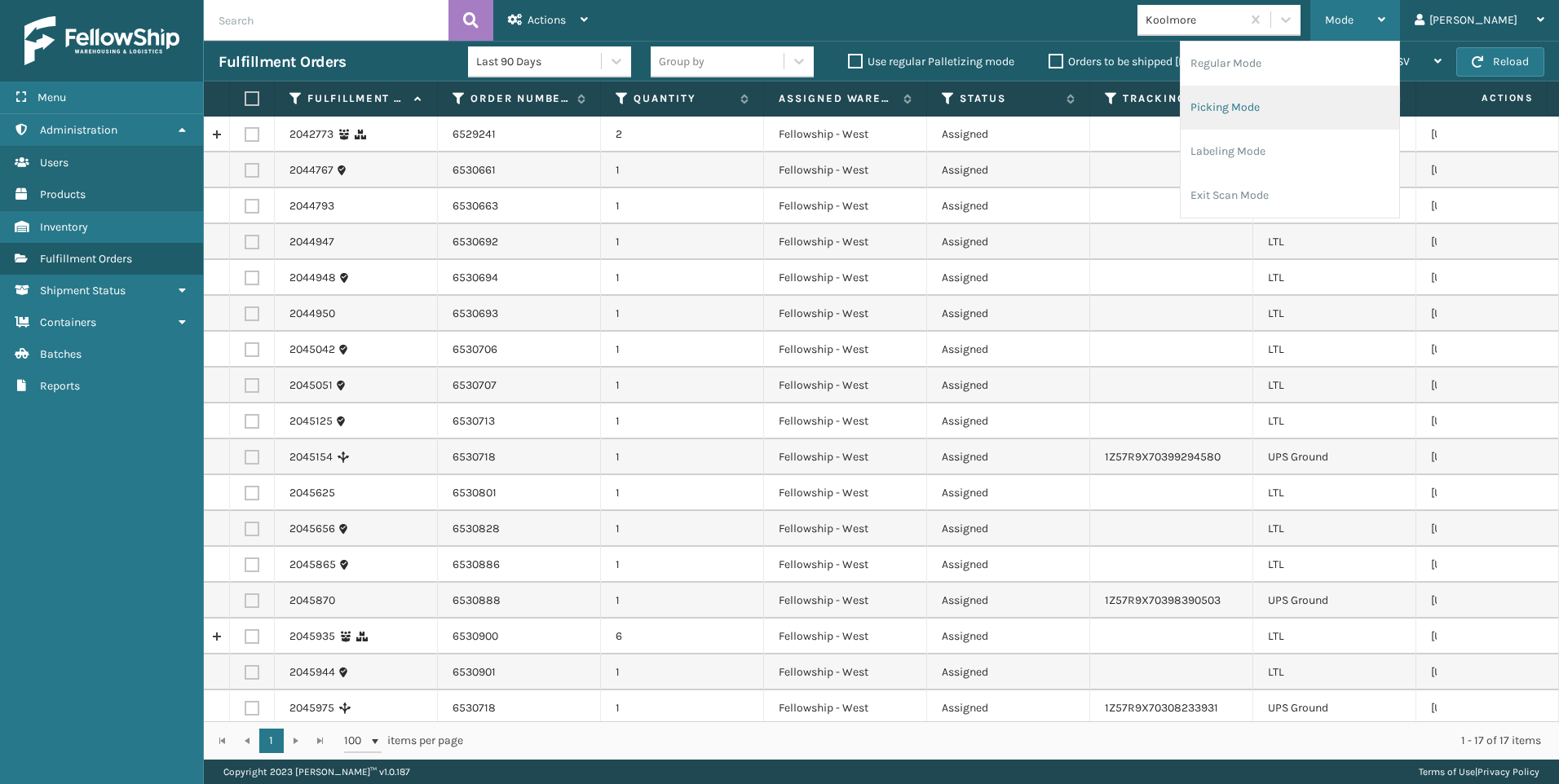
click at [1330, 100] on li "Picking Mode" at bounding box center [1290, 107] width 219 height 44
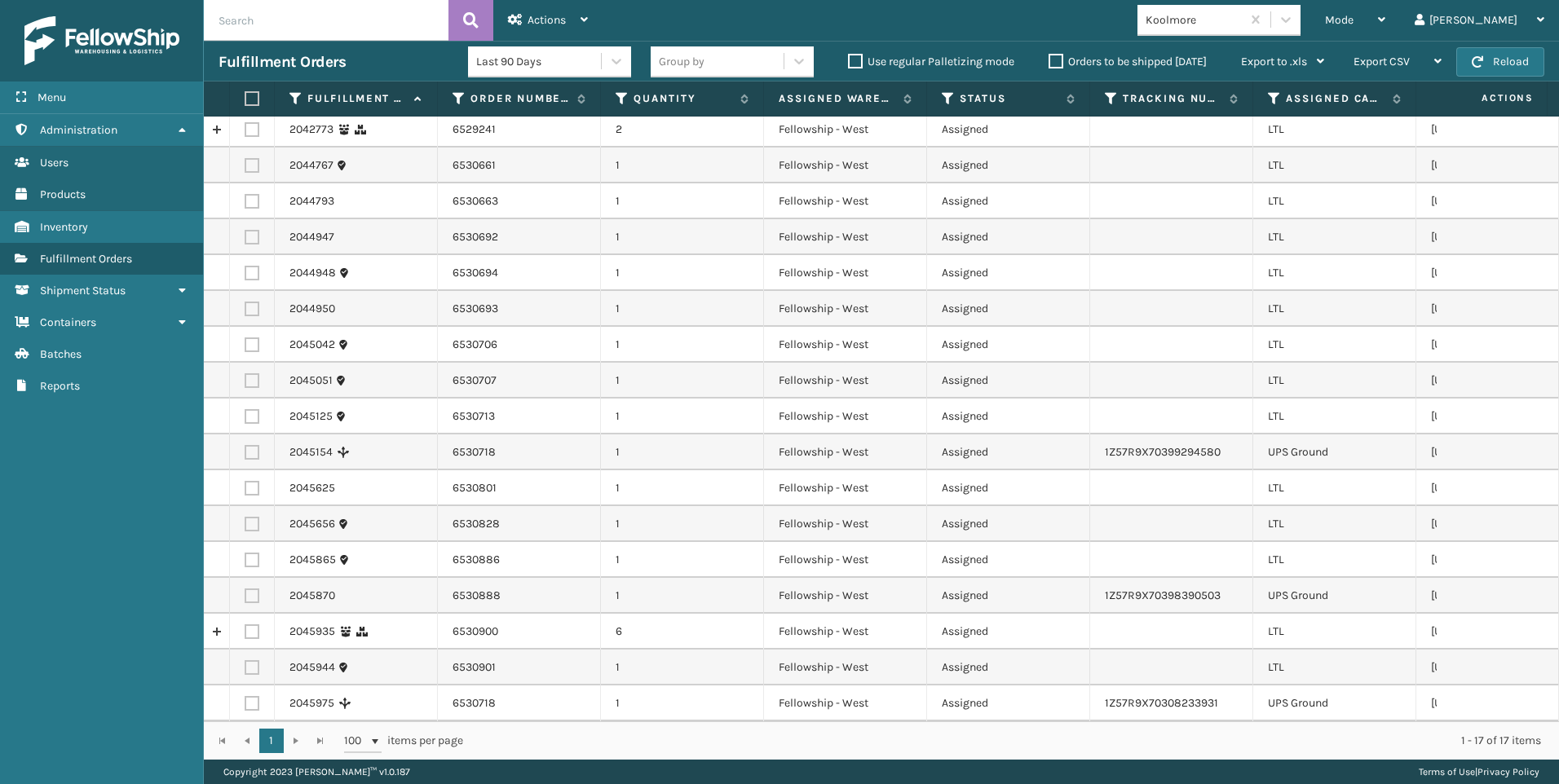
scroll to position [0, 0]
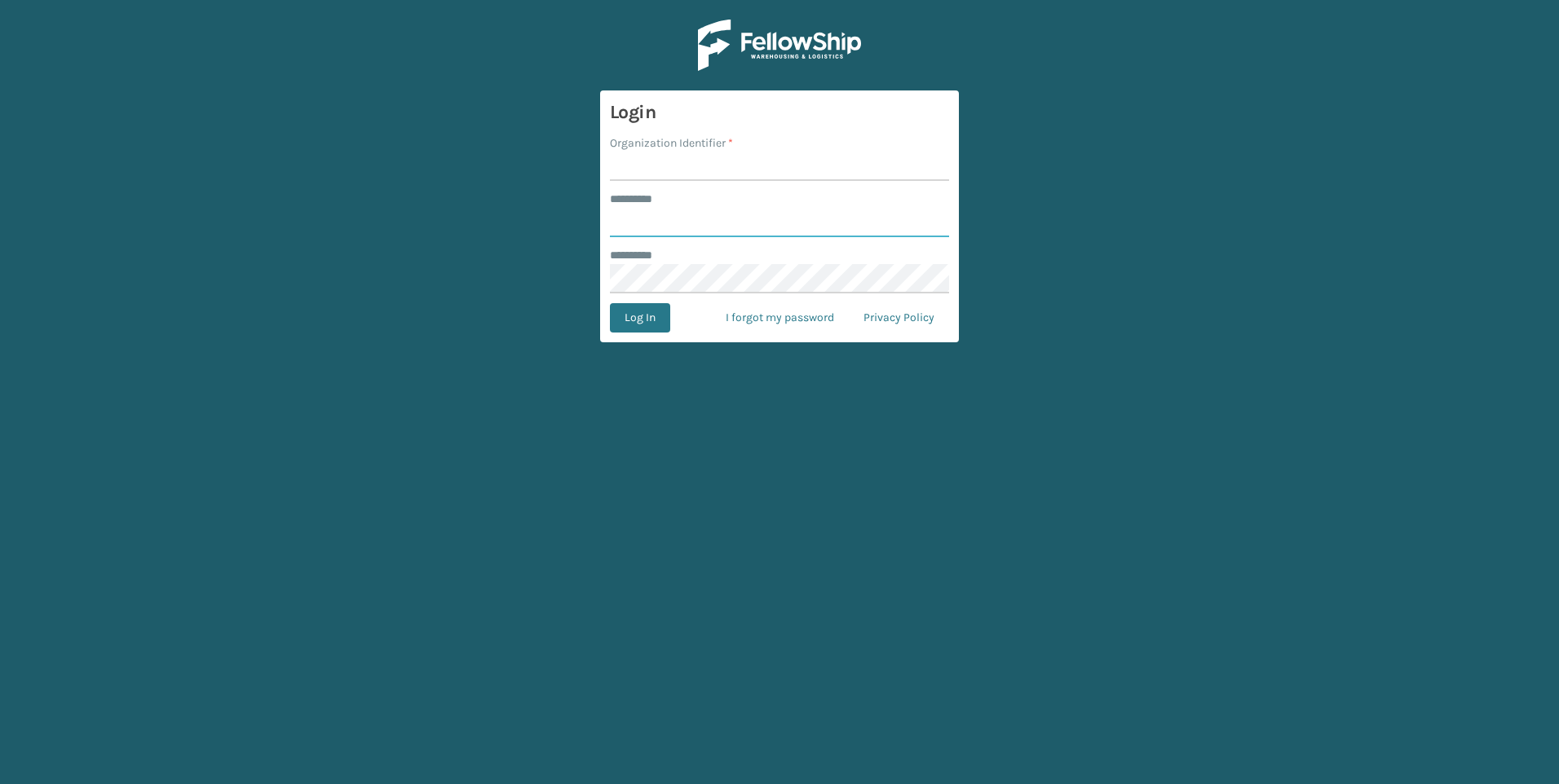
type input "***"
click at [687, 153] on input "Organization Identifier *" at bounding box center [779, 166] width 339 height 30
type input "Fellowship - West"
click at [642, 310] on button "Log In" at bounding box center [639, 317] width 60 height 30
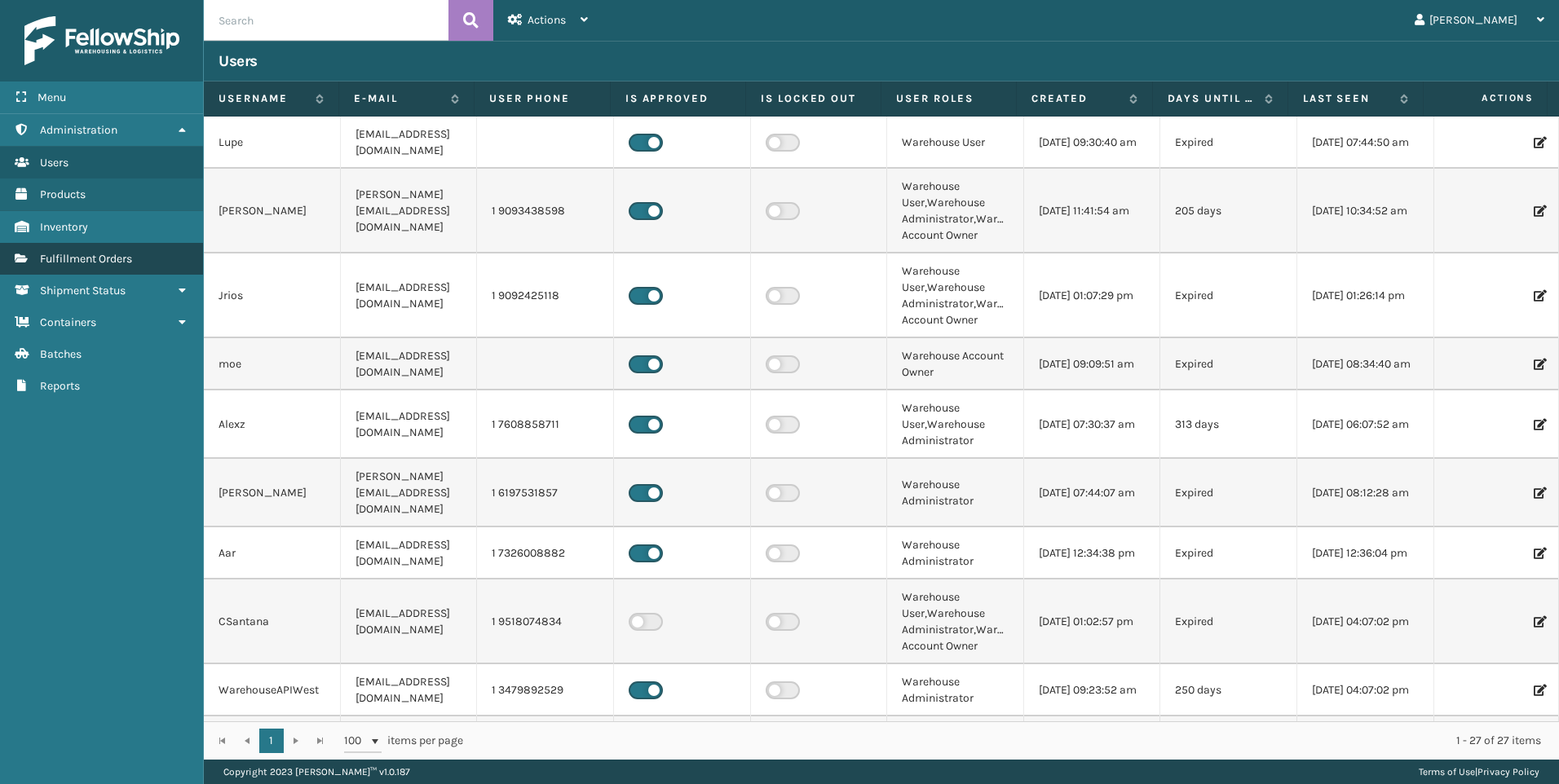
click at [127, 256] on span "Fulfillment Orders" at bounding box center [86, 258] width 92 height 13
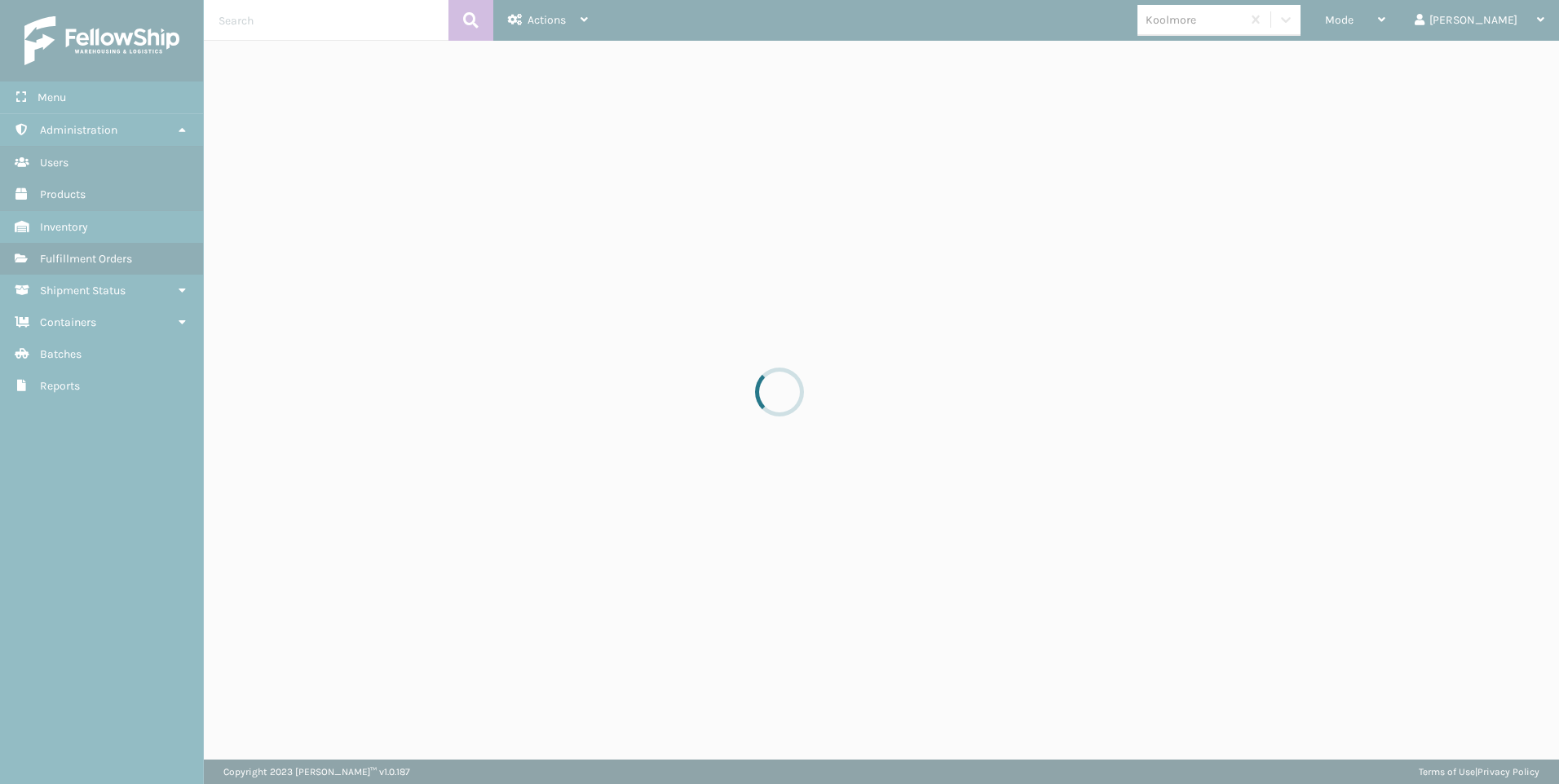
click at [1443, 24] on div at bounding box center [779, 392] width 1559 height 784
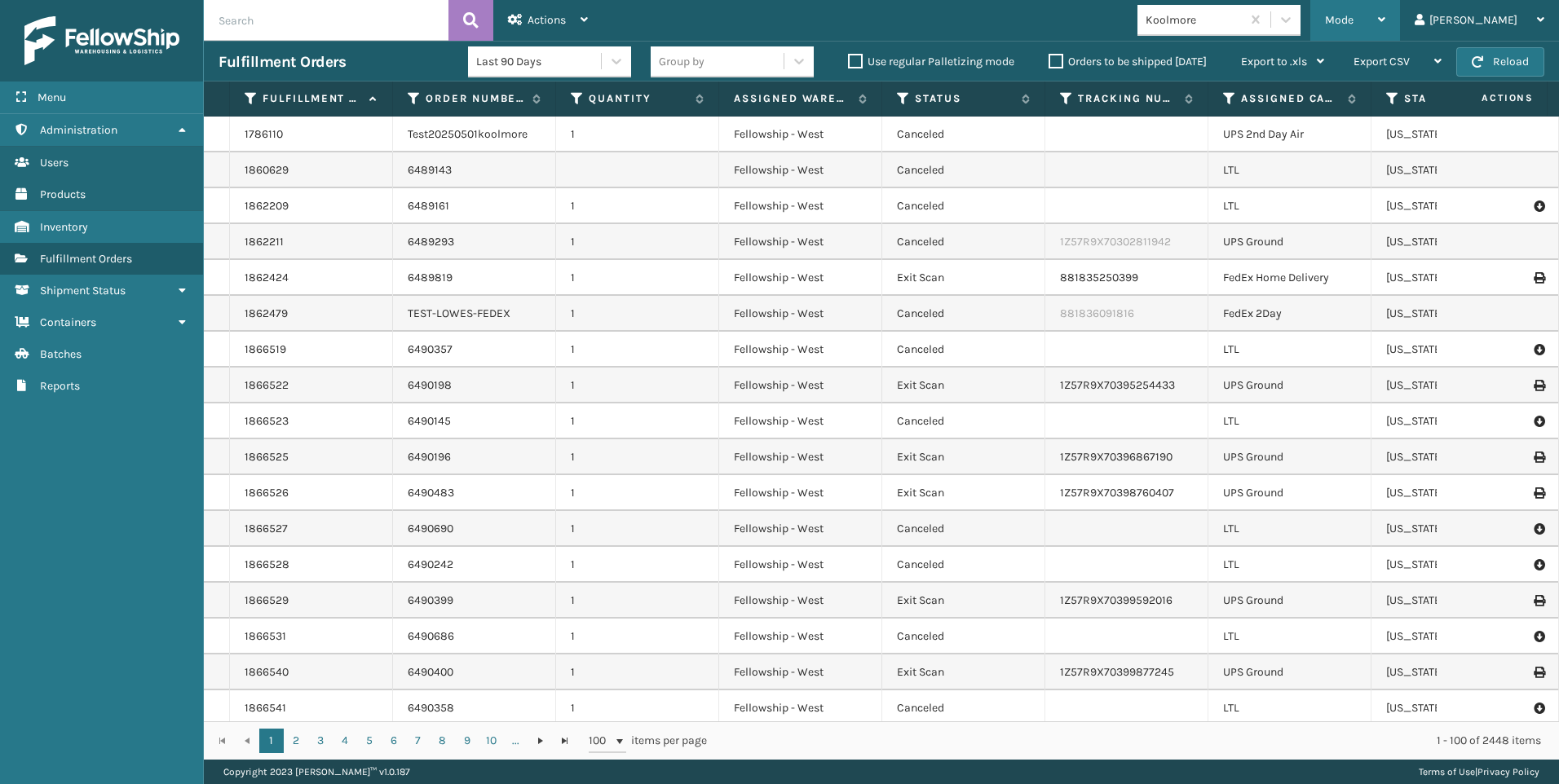
click at [1385, 13] on div "Mode" at bounding box center [1355, 20] width 60 height 40
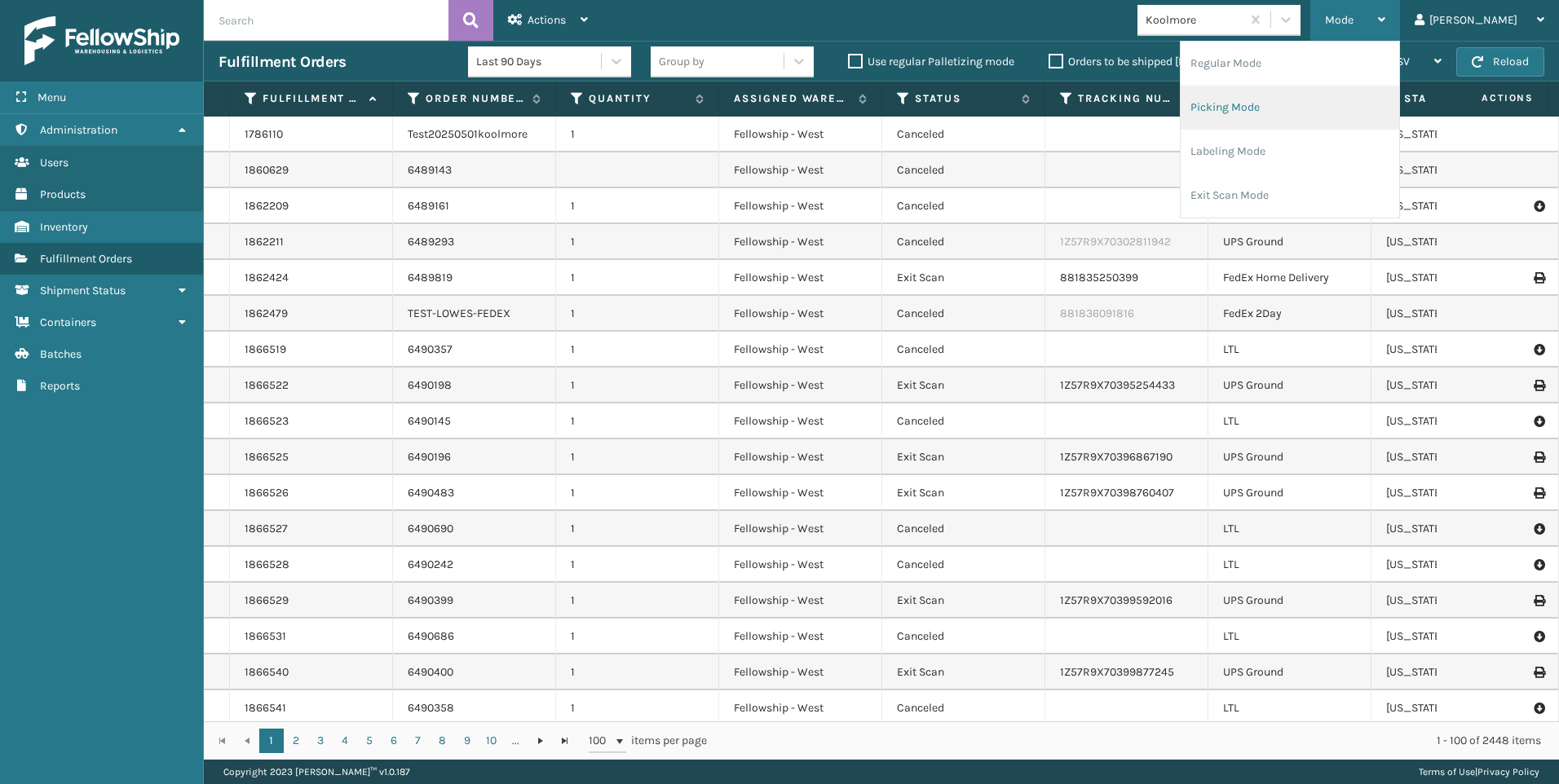
click at [1369, 99] on li "Picking Mode" at bounding box center [1290, 107] width 219 height 44
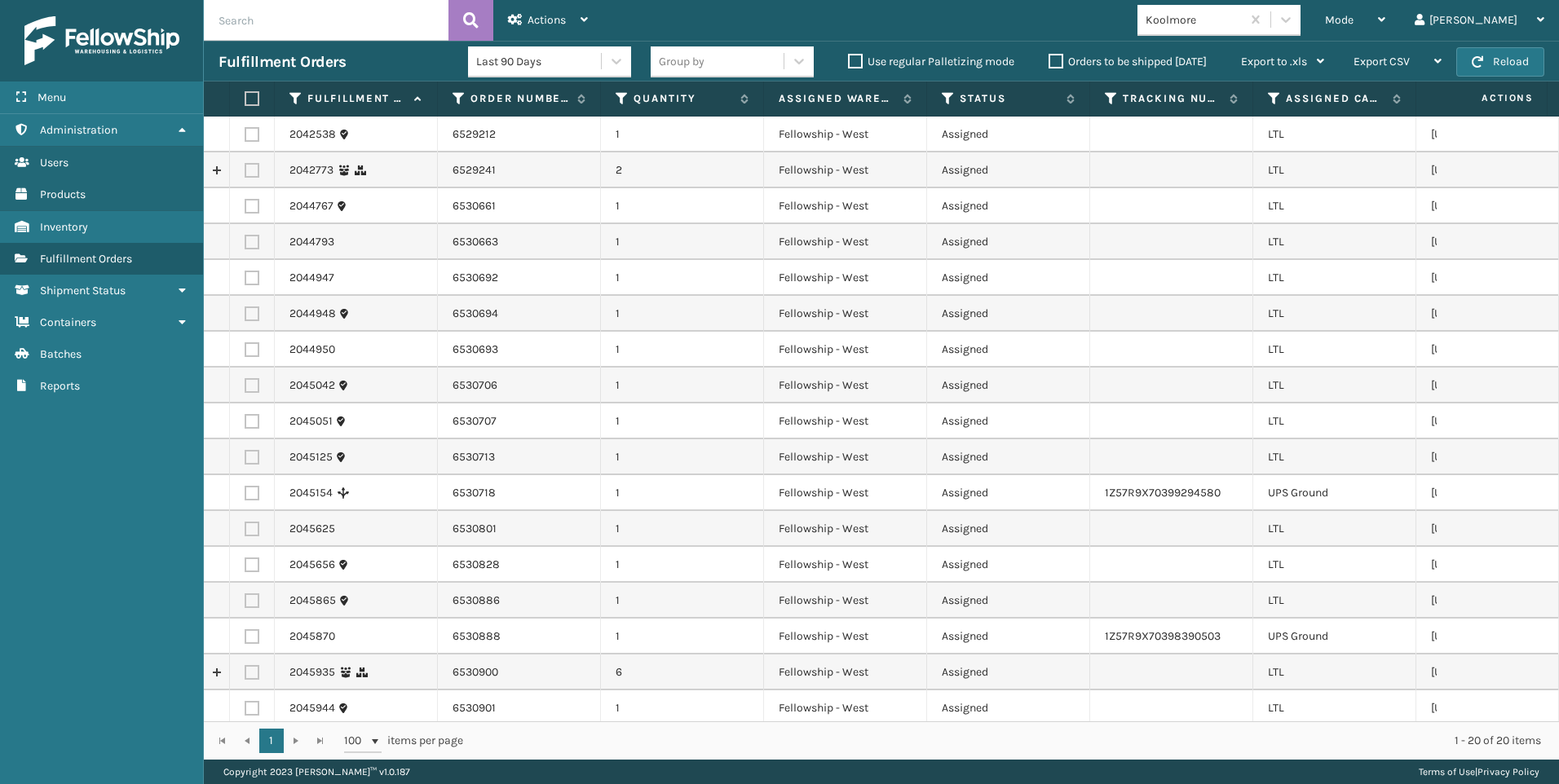
click at [1243, 16] on div "Koolmore" at bounding box center [1194, 20] width 97 height 17
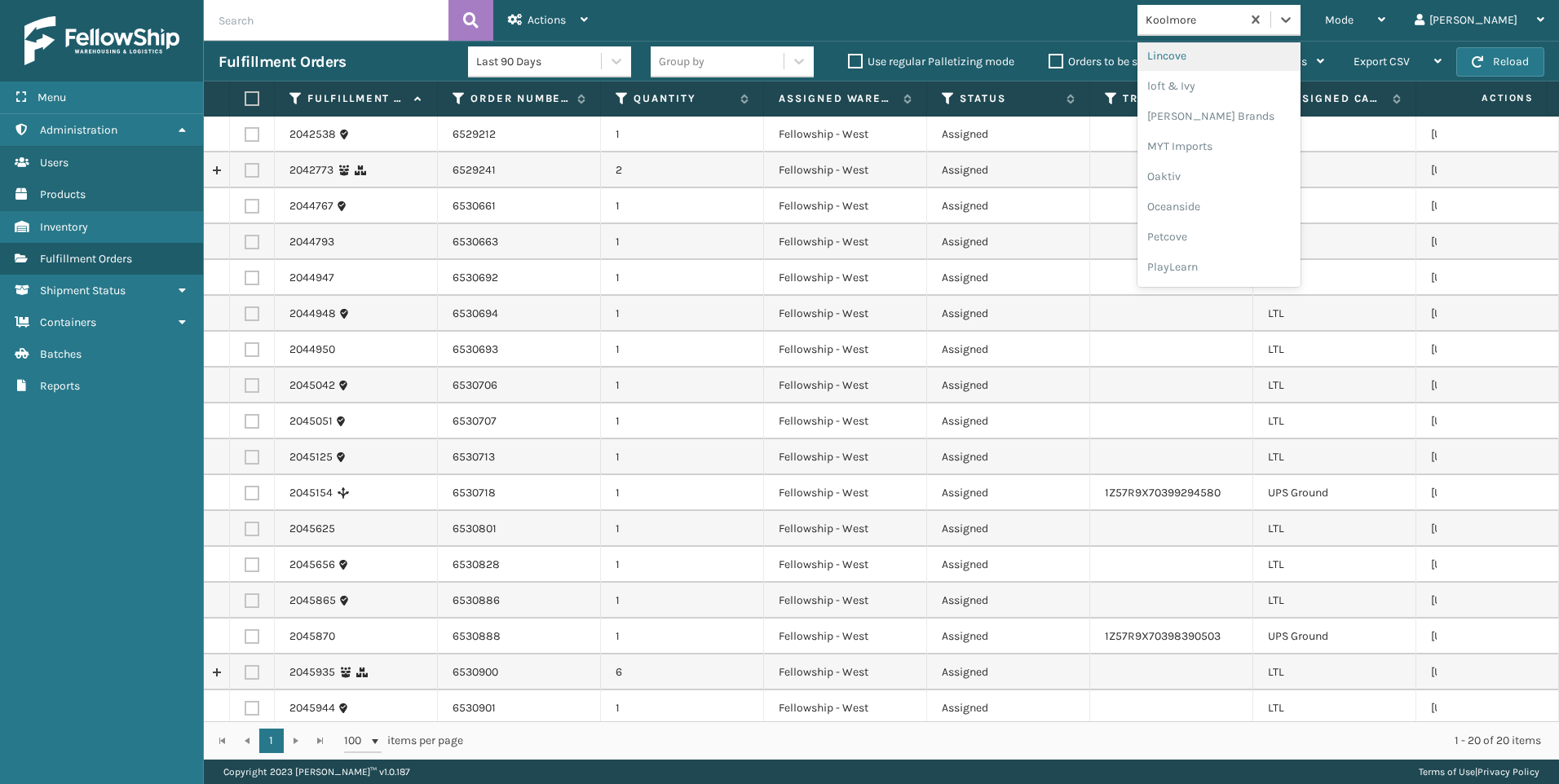
scroll to position [788, 0]
click at [1277, 242] on div "SleepGeekz" at bounding box center [1219, 238] width 163 height 30
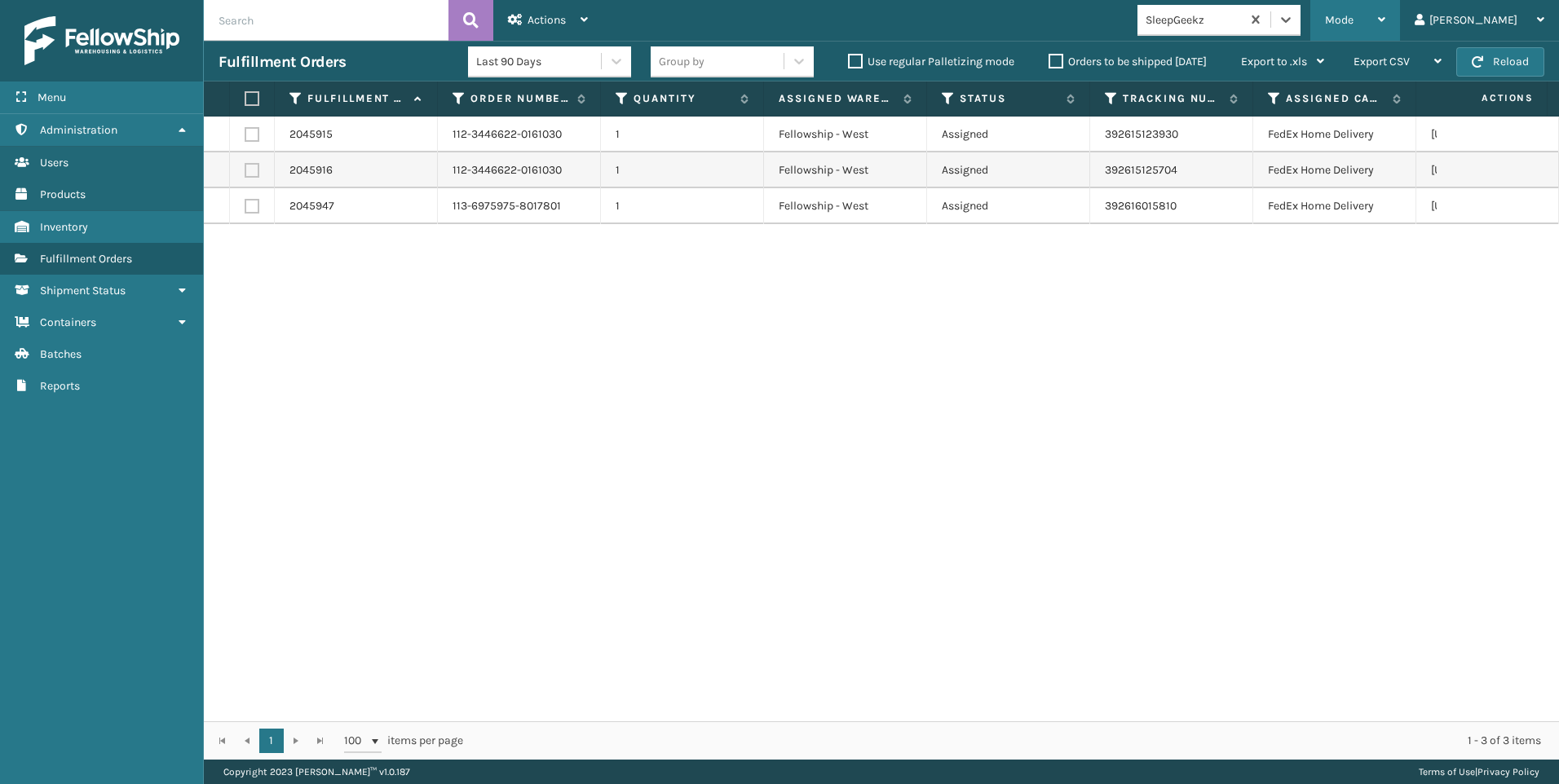
click at [1394, 13] on div "Mode Regular Mode Picking Mode Labeling Mode Exit Scan Mode" at bounding box center [1355, 20] width 90 height 40
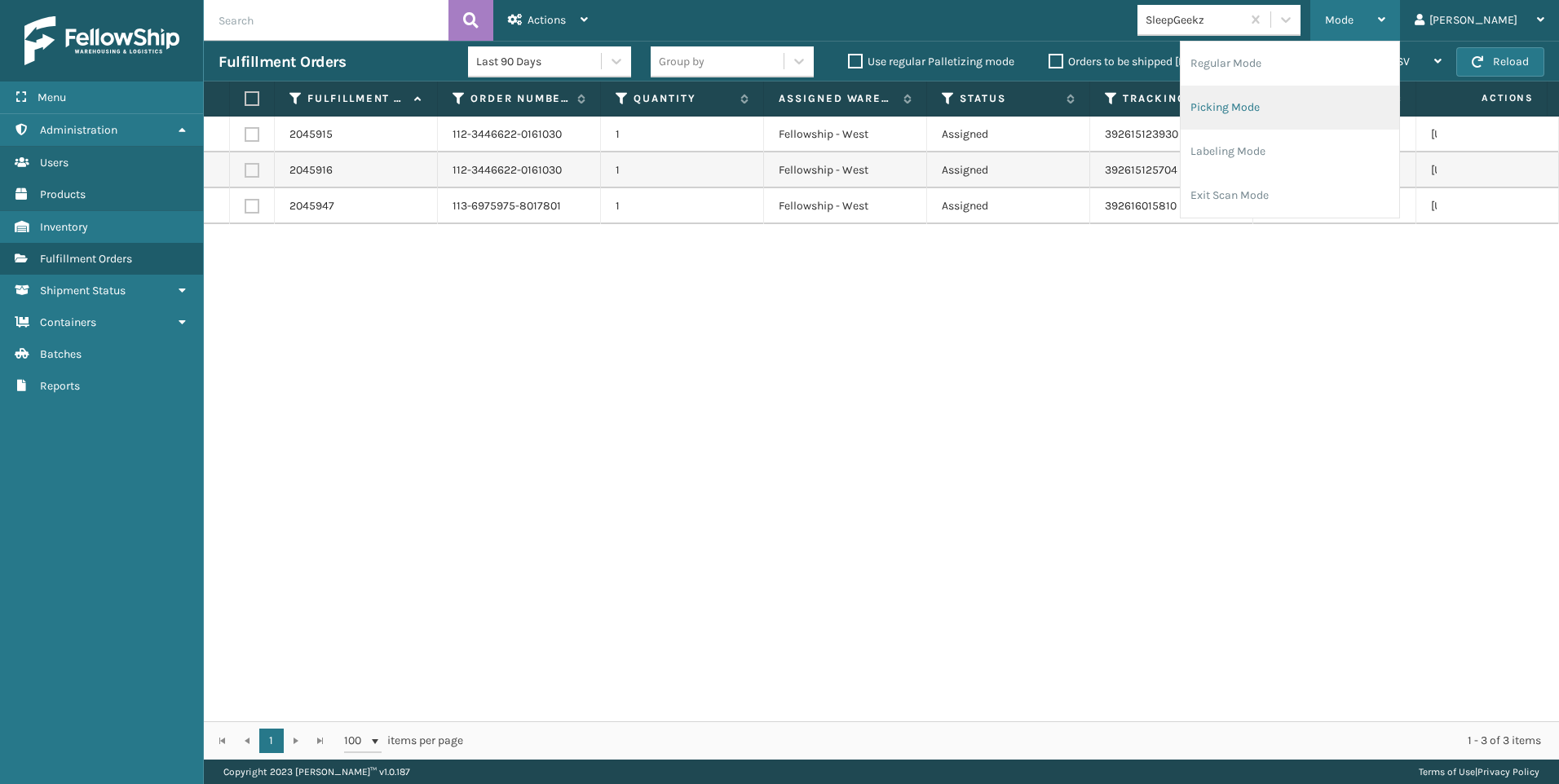
click at [1345, 91] on li "Picking Mode" at bounding box center [1290, 107] width 219 height 44
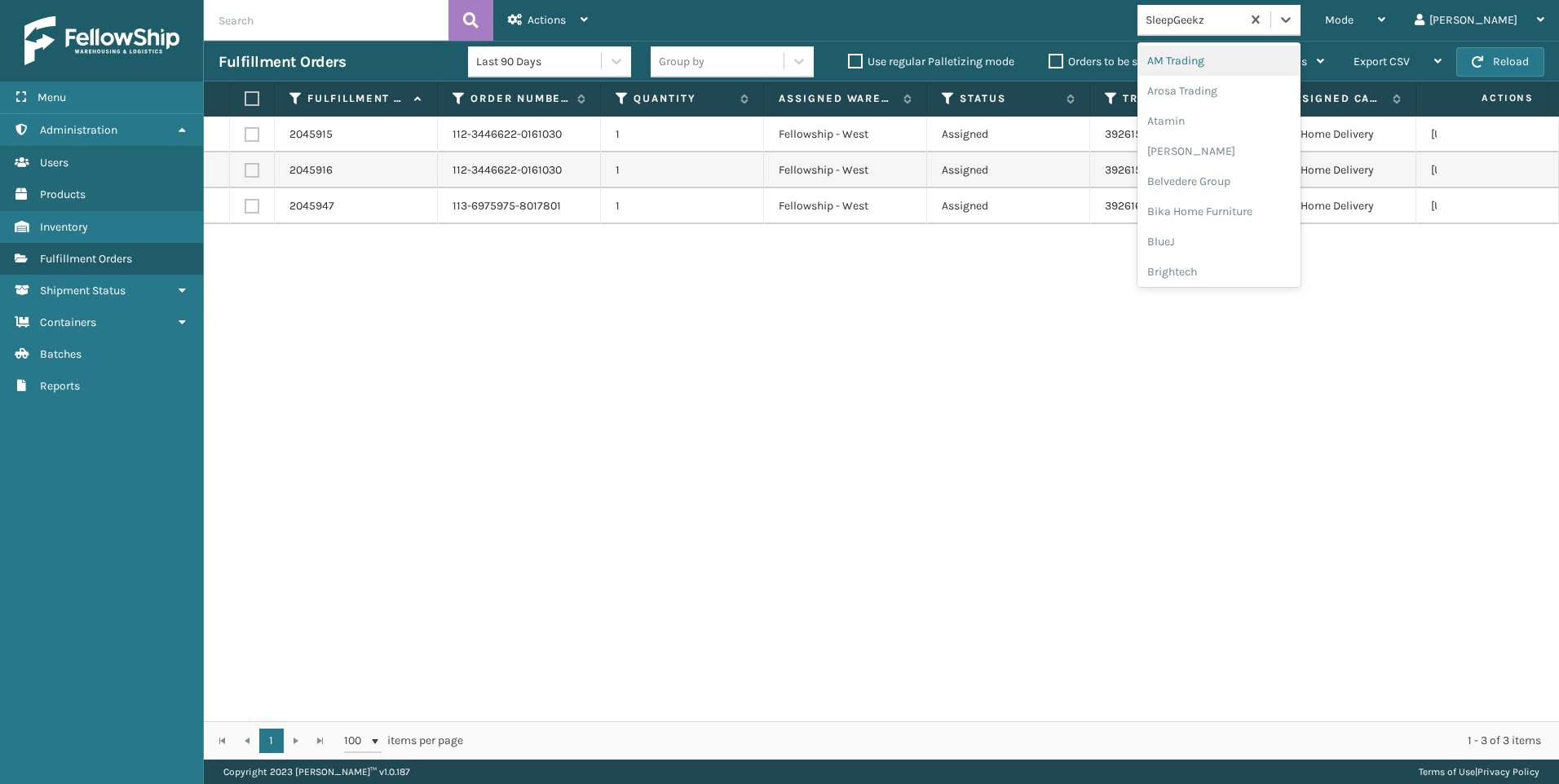
click at [1243, 23] on div "SleepGeekz" at bounding box center [1194, 20] width 97 height 17
click at [1300, 119] on div "Koolmore" at bounding box center [1219, 118] width 163 height 30
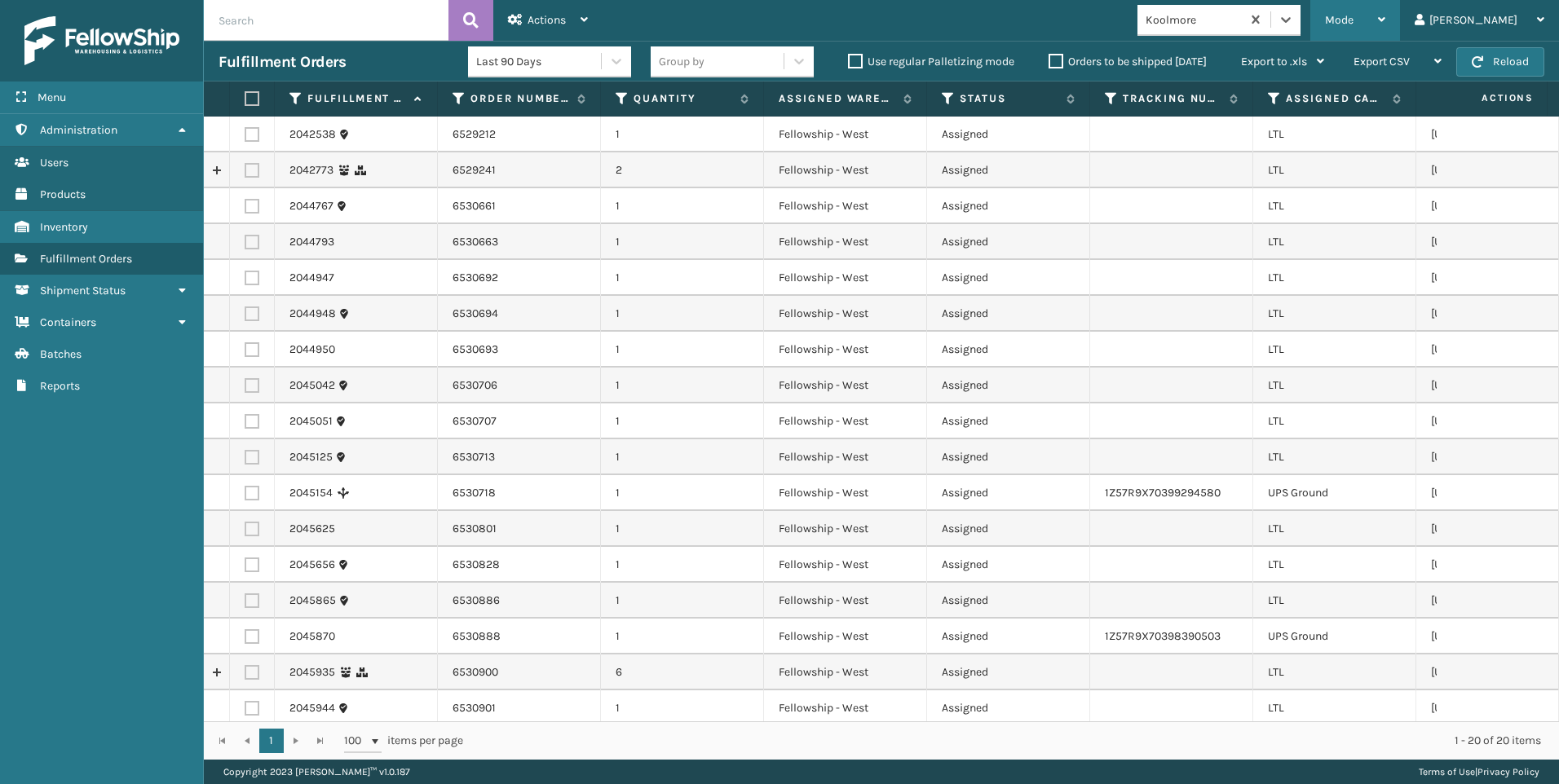
drag, startPoint x: 1431, startPoint y: 13, endPoint x: 1373, endPoint y: 50, distance: 68.8
click at [1385, 13] on div "Mode" at bounding box center [1355, 20] width 60 height 40
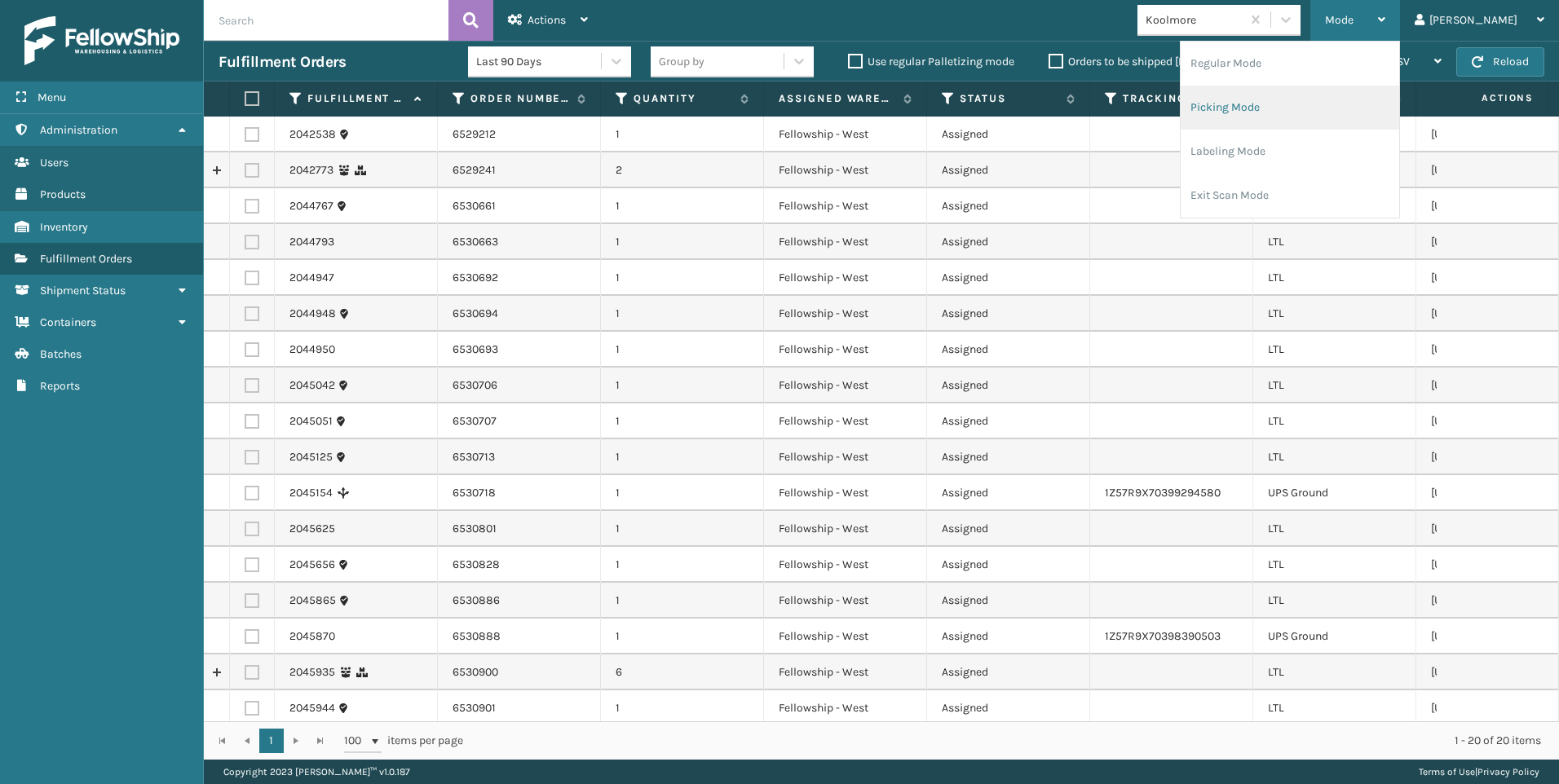
click at [1336, 103] on li "Picking Mode" at bounding box center [1290, 107] width 219 height 44
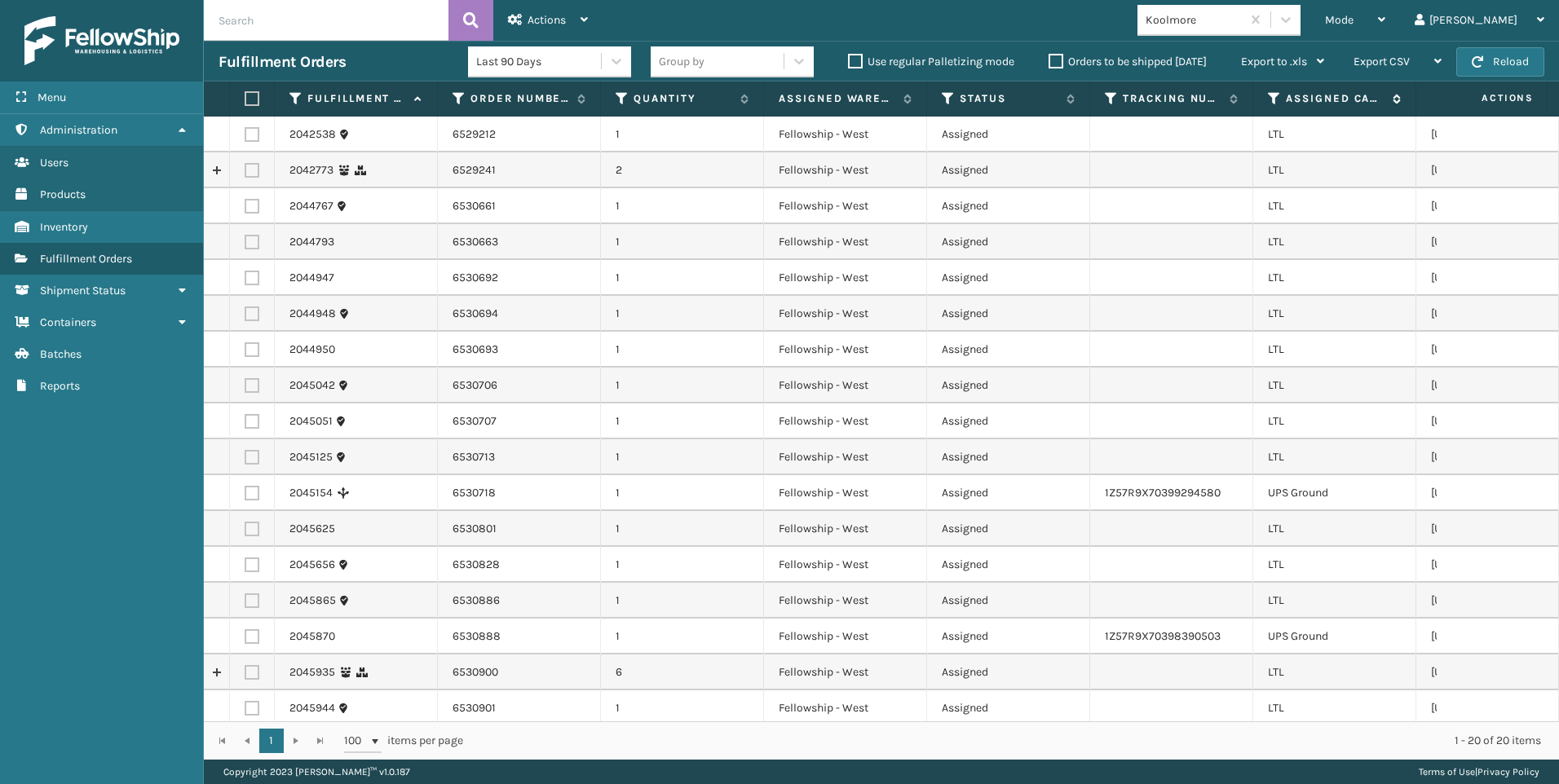
click at [1281, 94] on div "Assigned Carrier Service" at bounding box center [1334, 99] width 133 height 14
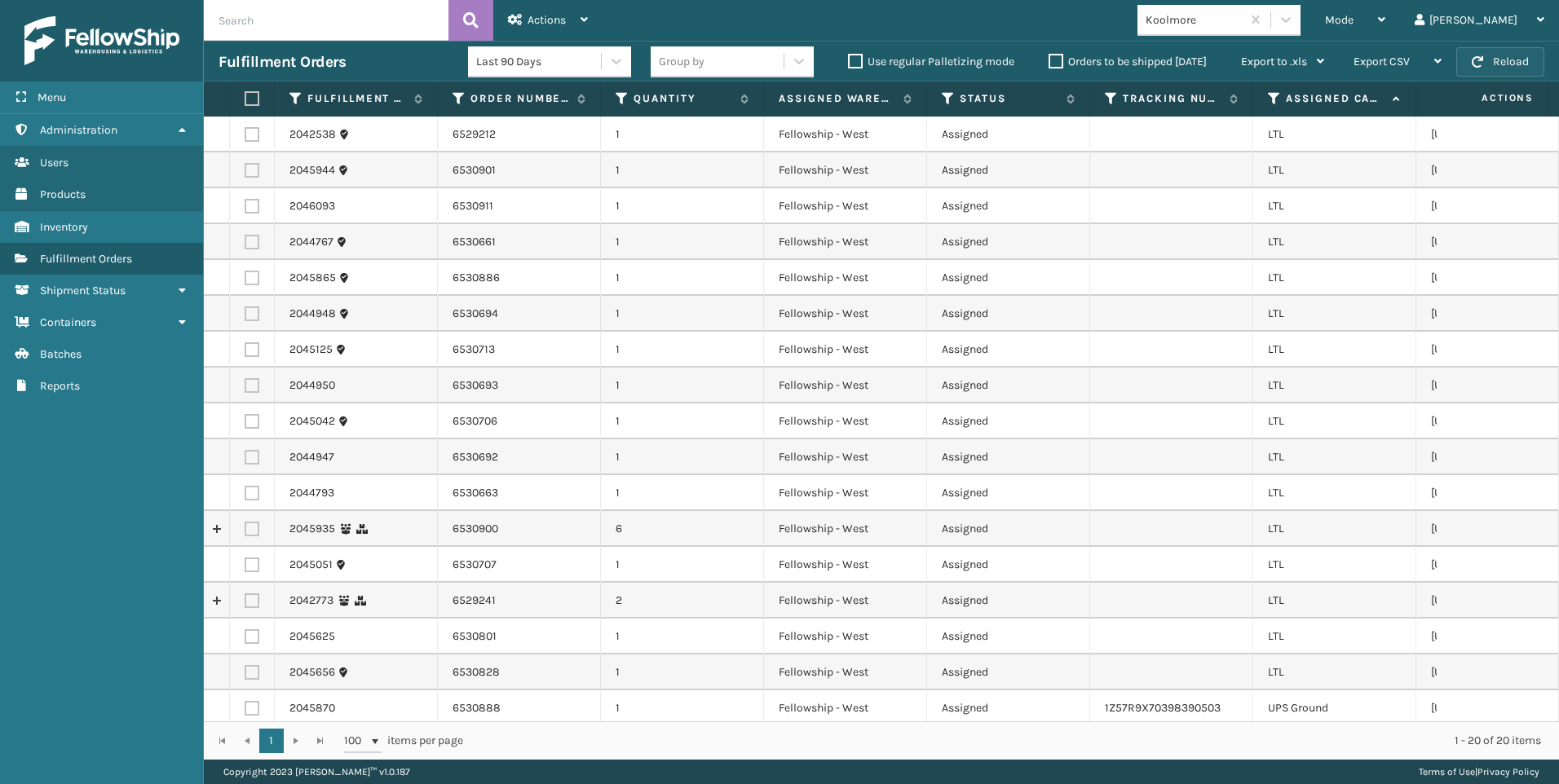
click at [1478, 56] on span "button" at bounding box center [1477, 62] width 12 height 12
click at [1385, 22] on div "Mode" at bounding box center [1355, 20] width 60 height 40
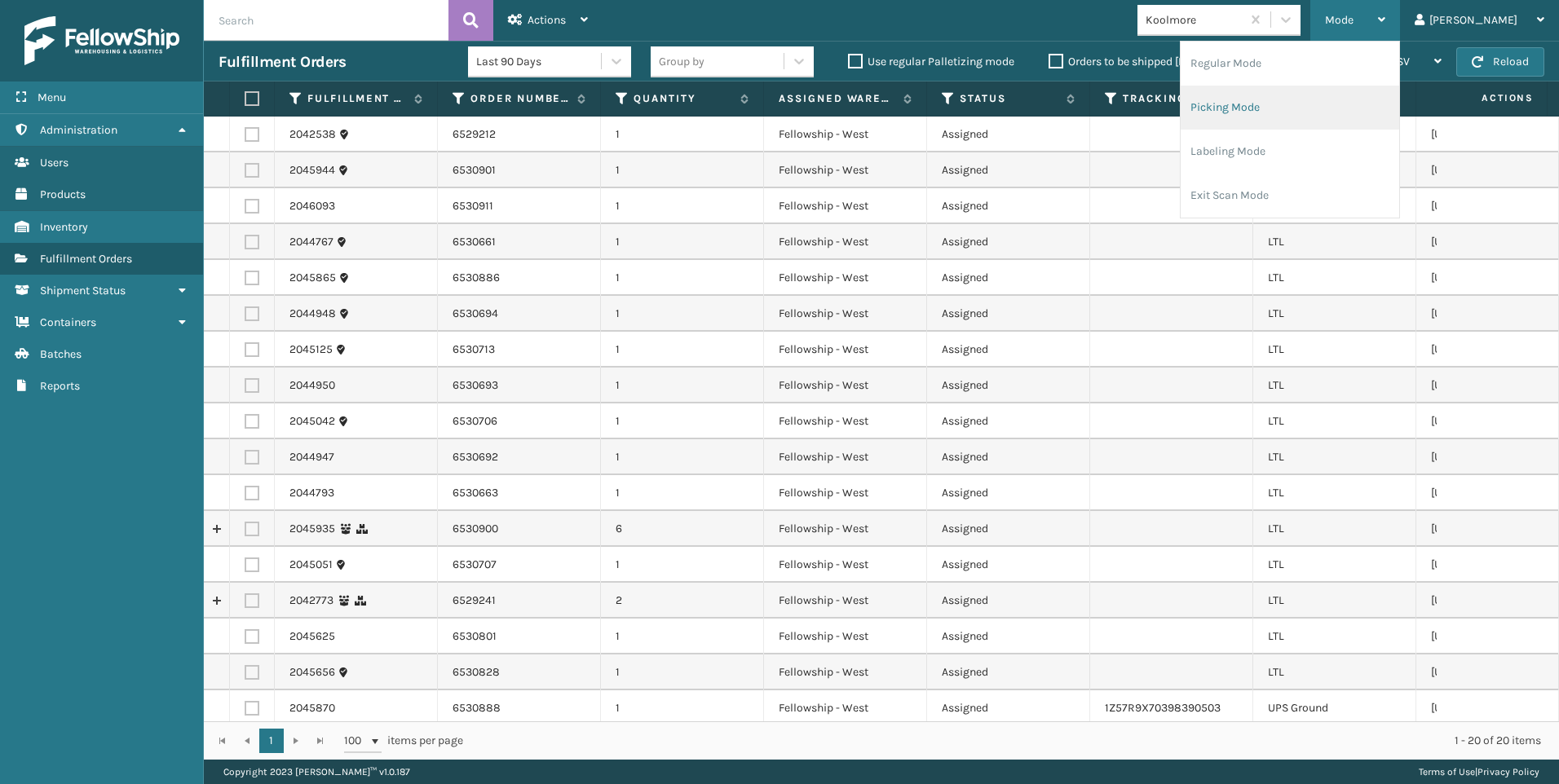
click at [1328, 85] on li "Picking Mode" at bounding box center [1290, 107] width 219 height 44
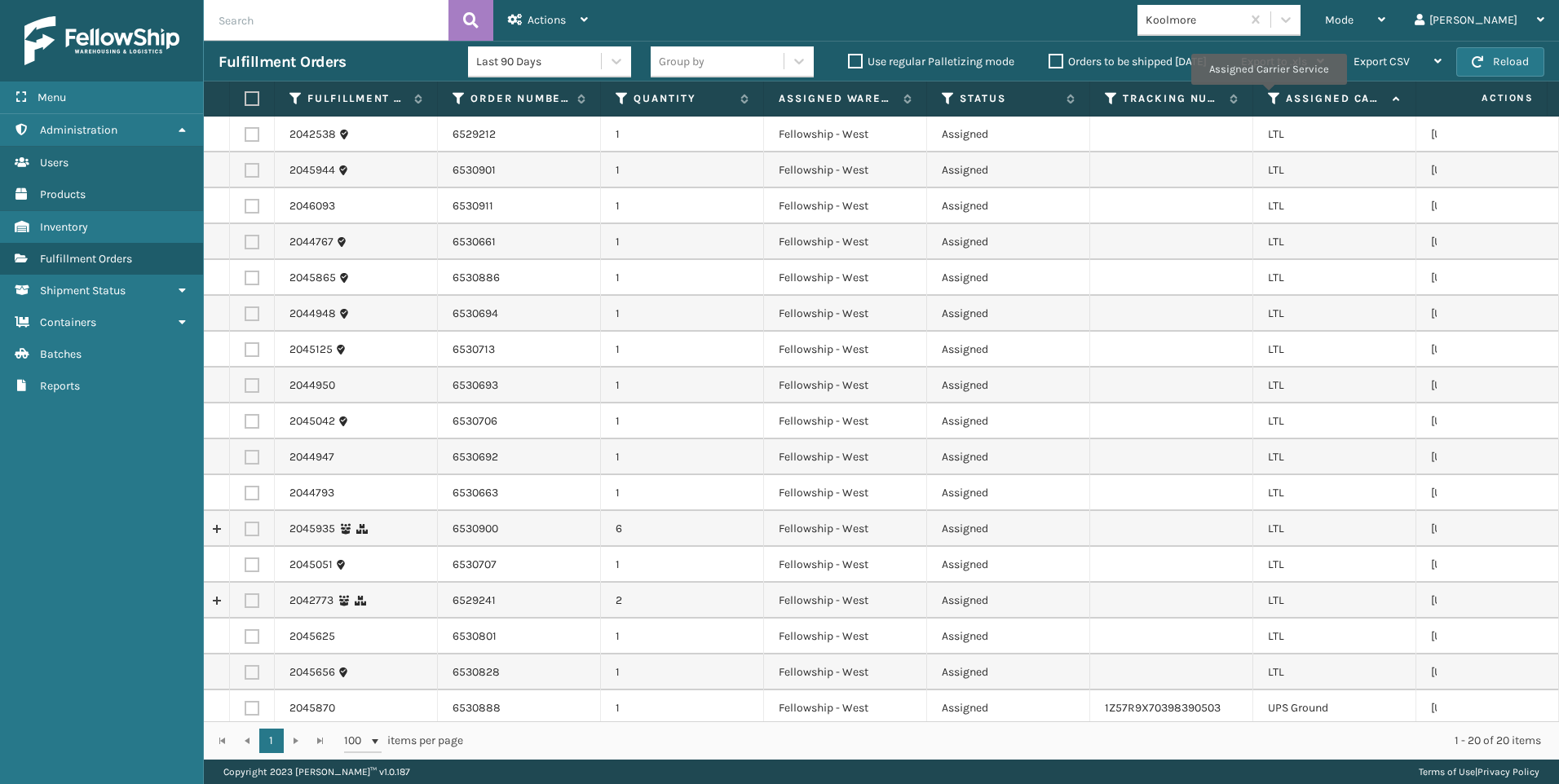
click at [1268, 96] on icon at bounding box center [1274, 99] width 13 height 14
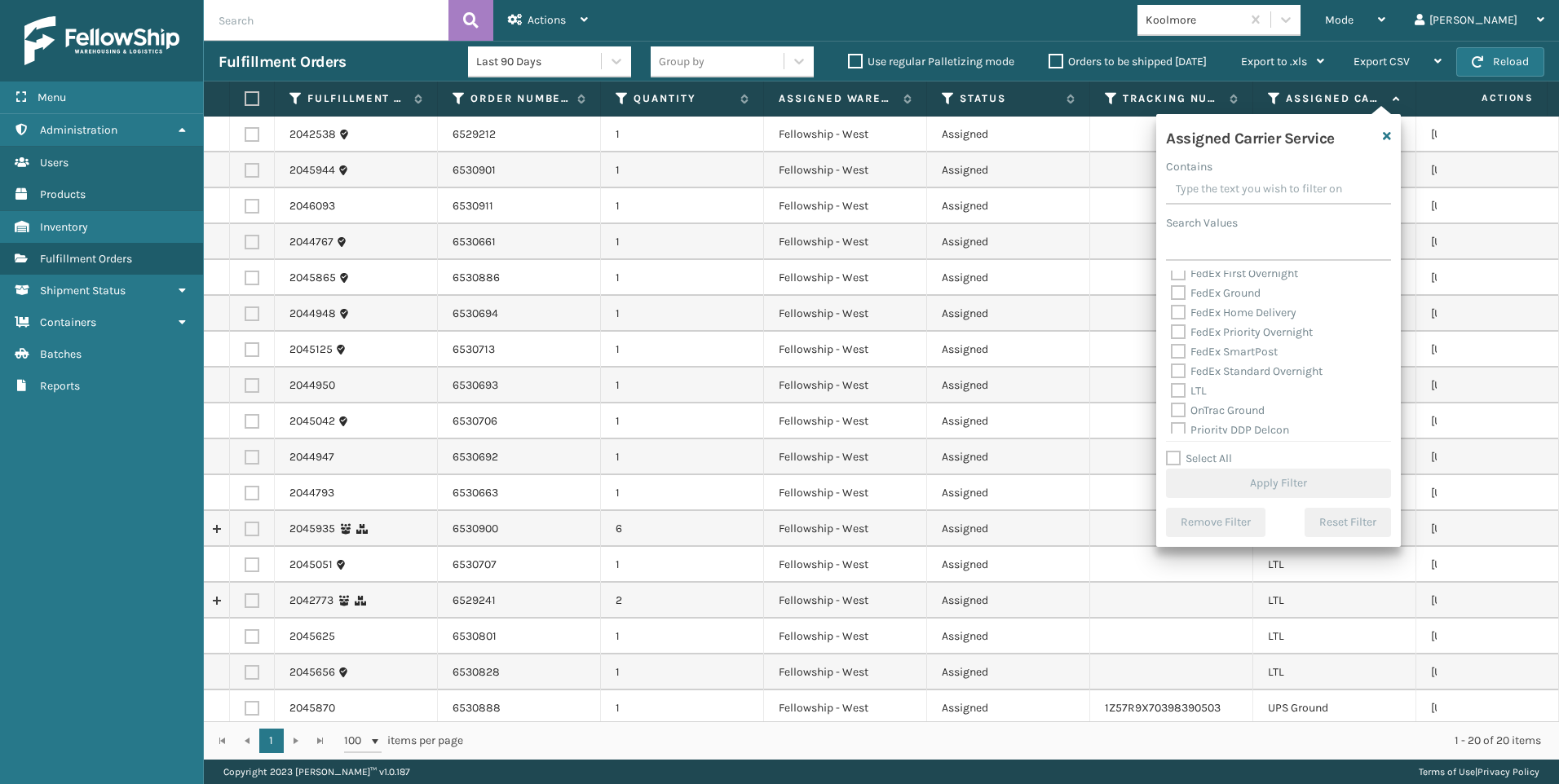
scroll to position [163, 0]
click at [1201, 346] on label "LTL" at bounding box center [1189, 351] width 36 height 13
click at [1172, 346] on input "LTL" at bounding box center [1171, 348] width 1 height 11
checkbox input "true"
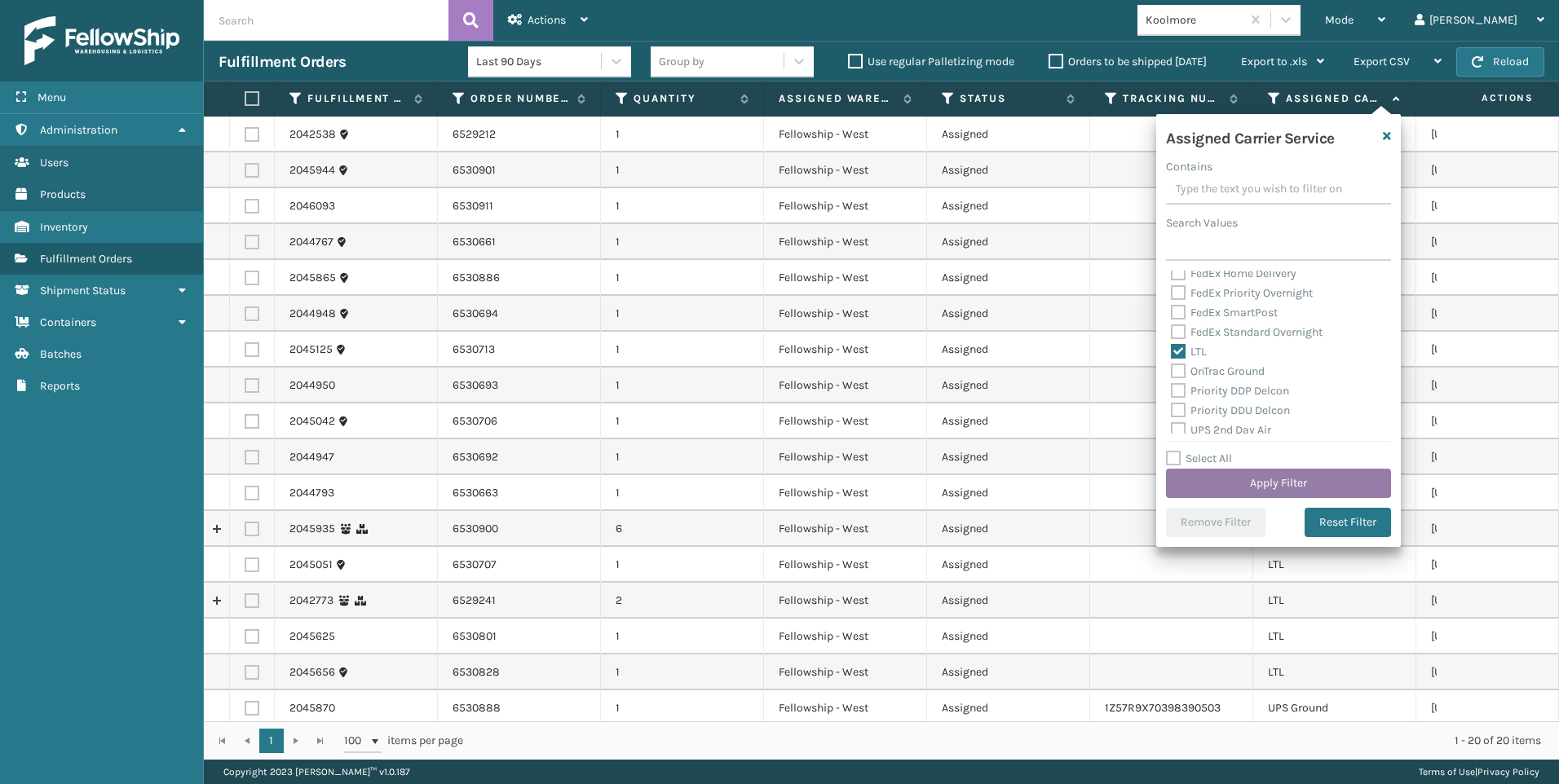
click at [1228, 477] on button "Apply Filter" at bounding box center [1278, 483] width 225 height 30
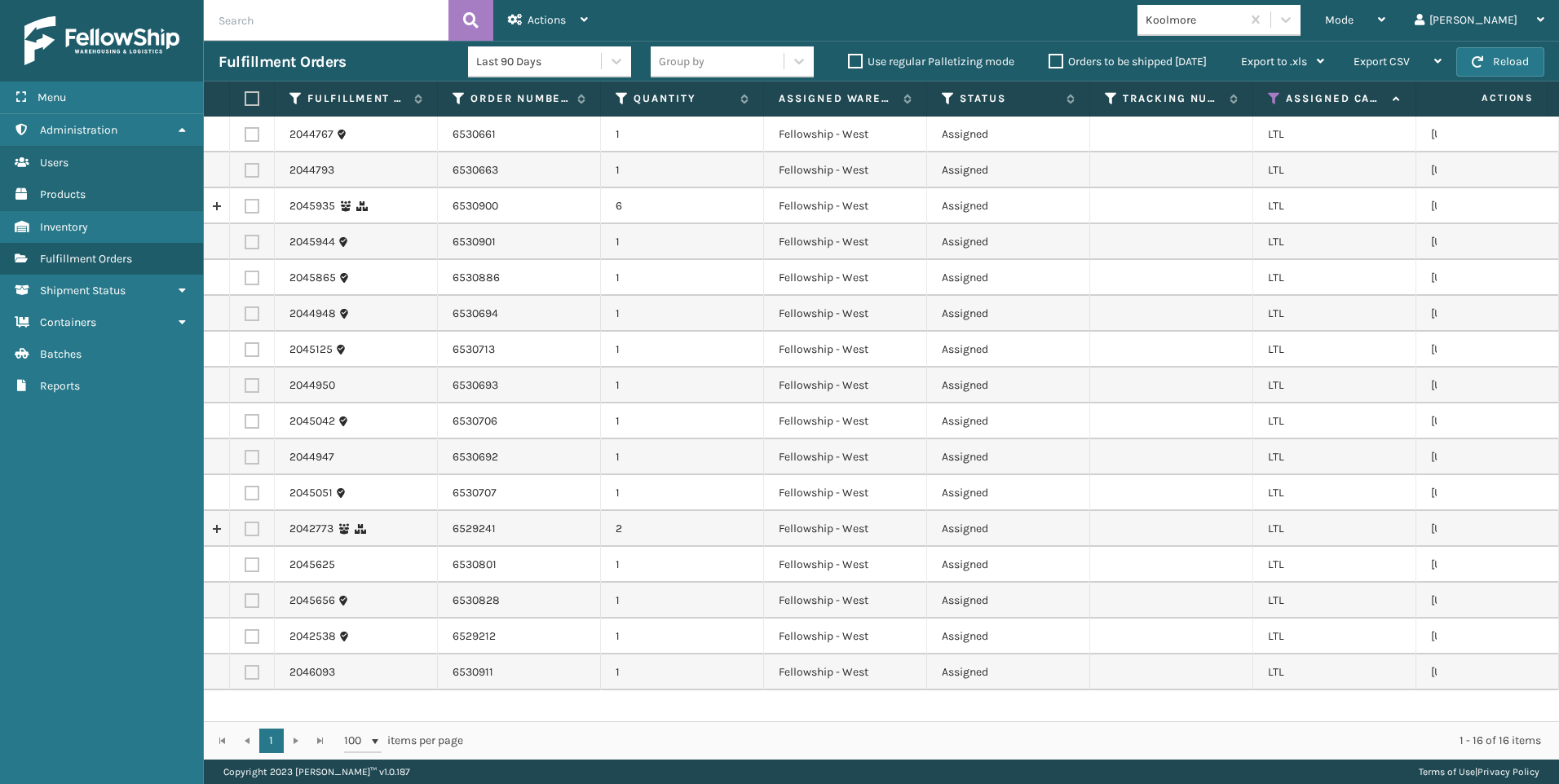
click at [248, 92] on th at bounding box center [252, 99] width 45 height 35
click at [255, 96] on label at bounding box center [249, 99] width 10 height 14
click at [246, 96] on input "checkbox" at bounding box center [245, 99] width 1 height 11
checkbox input "true"
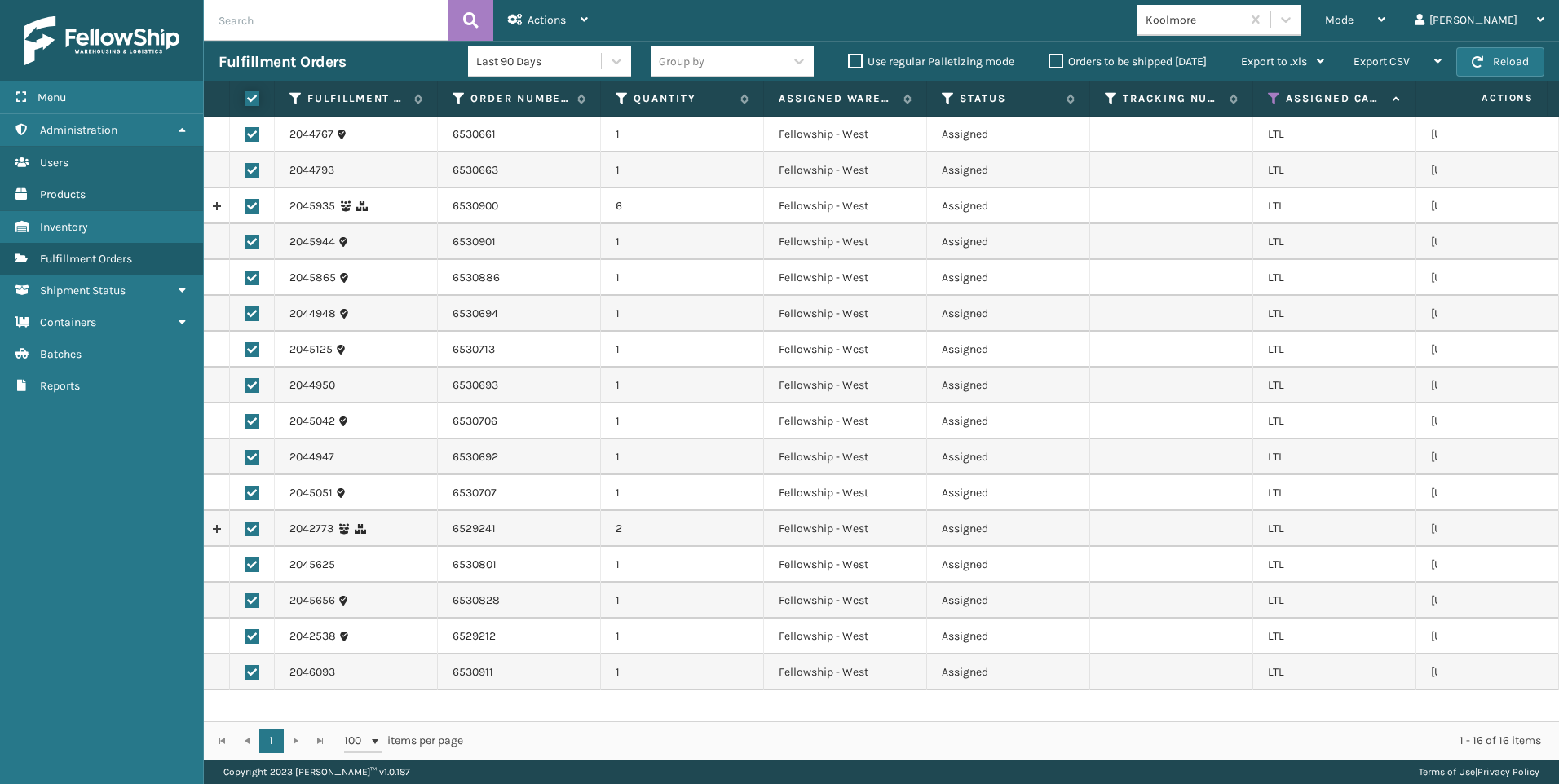
checkbox input "true"
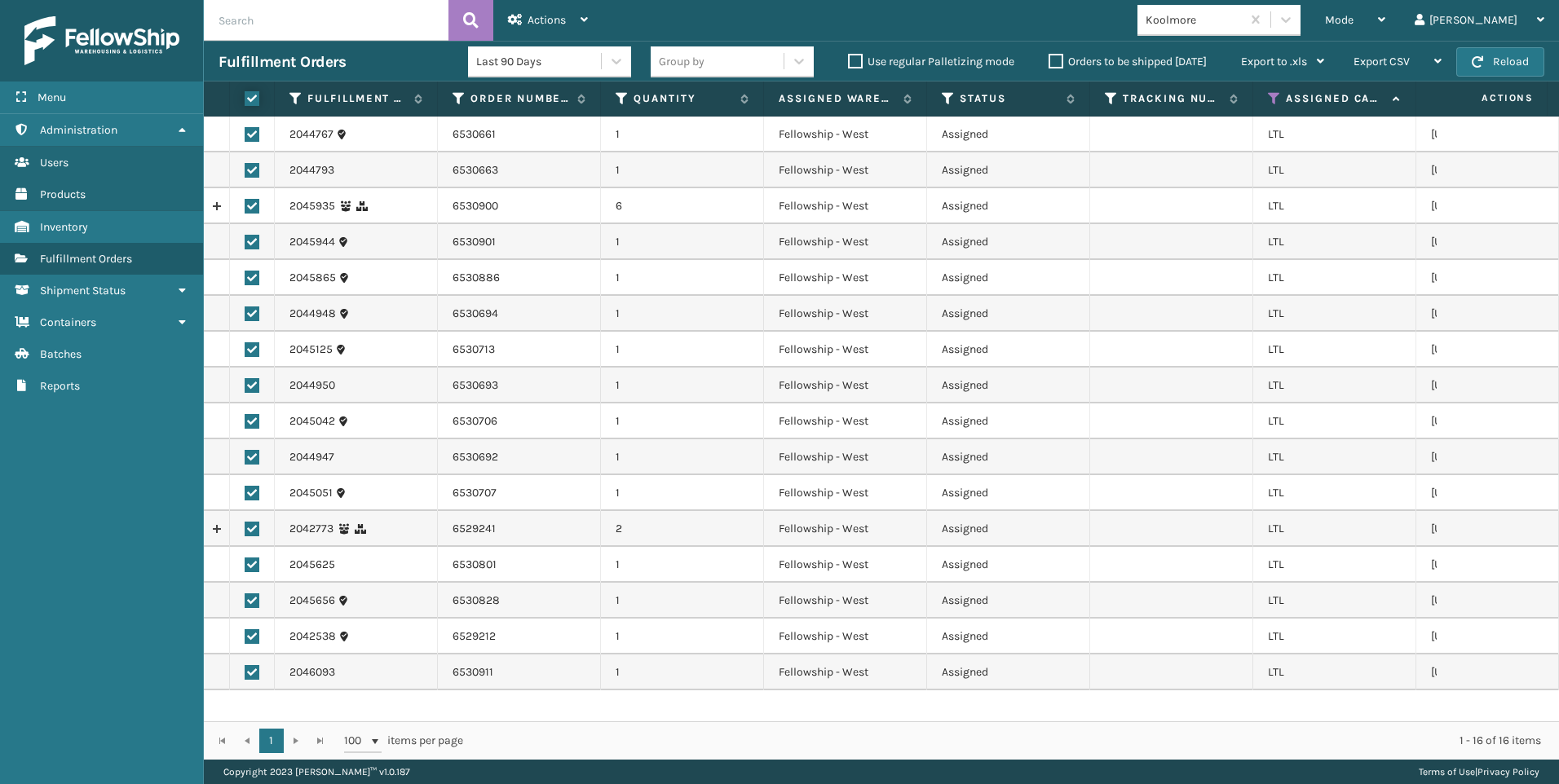
checkbox input "true"
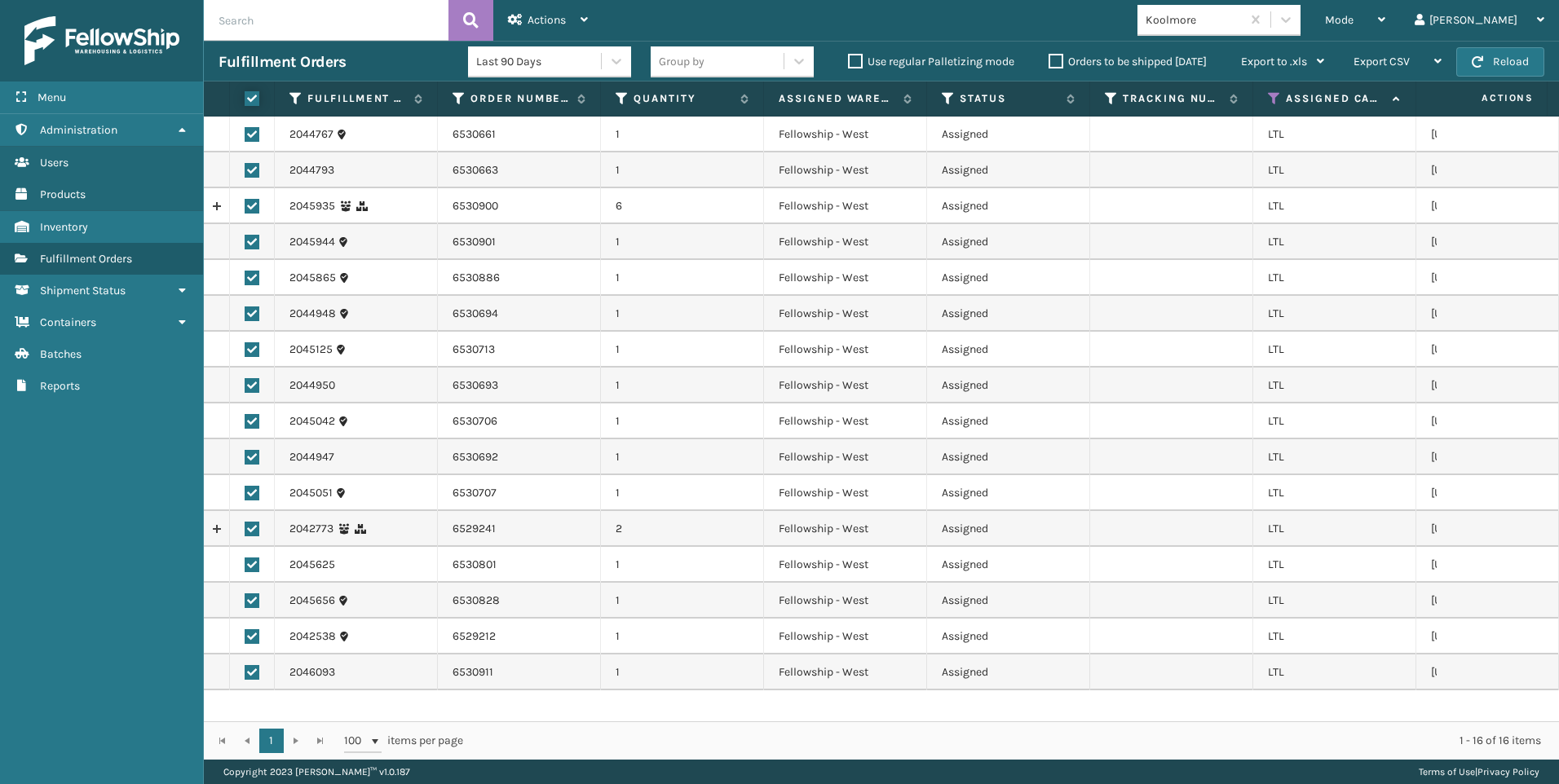
checkbox input "true"
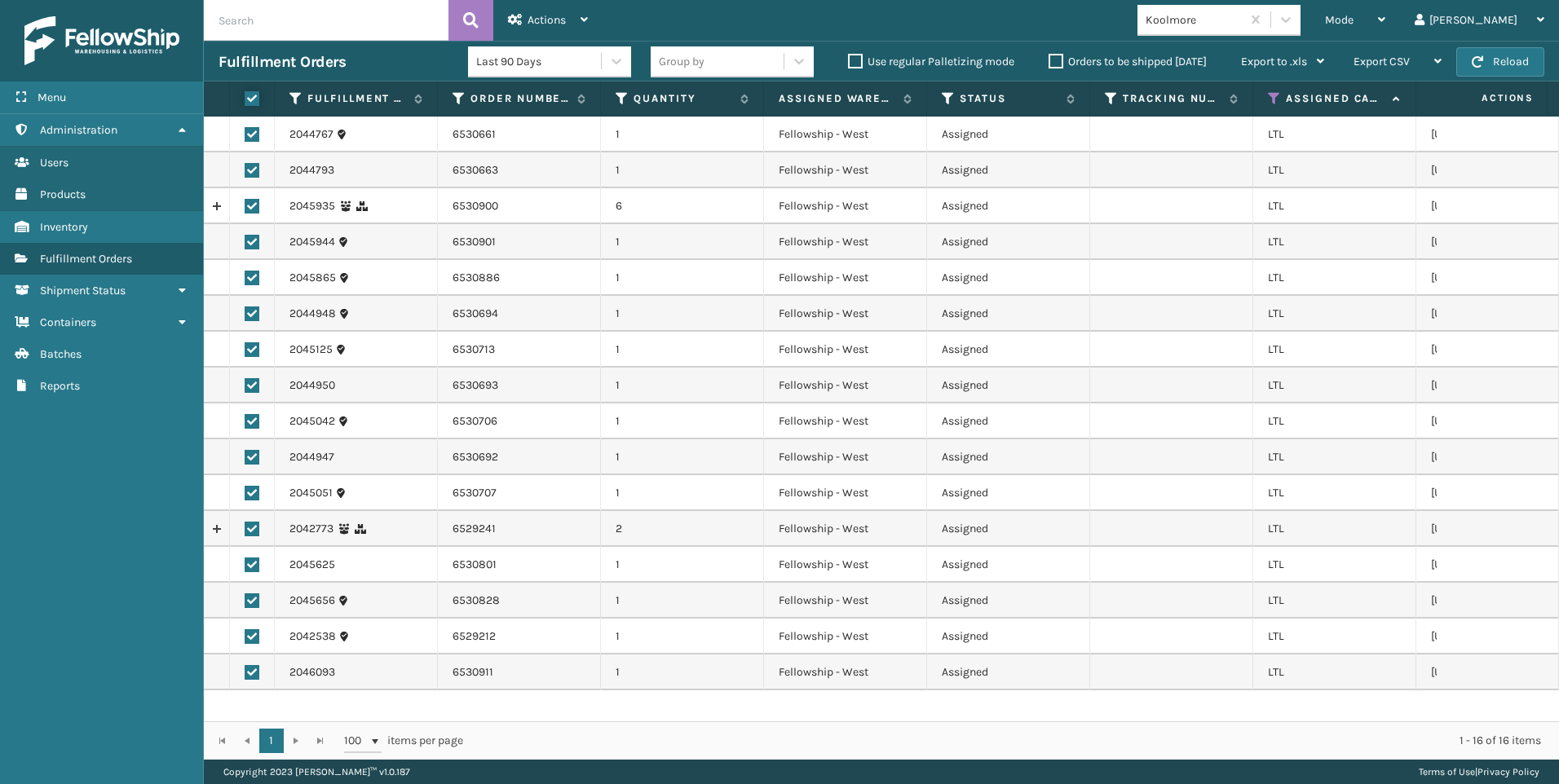
checkbox input "true"
click at [526, 14] on div "Actions" at bounding box center [548, 20] width 80 height 40
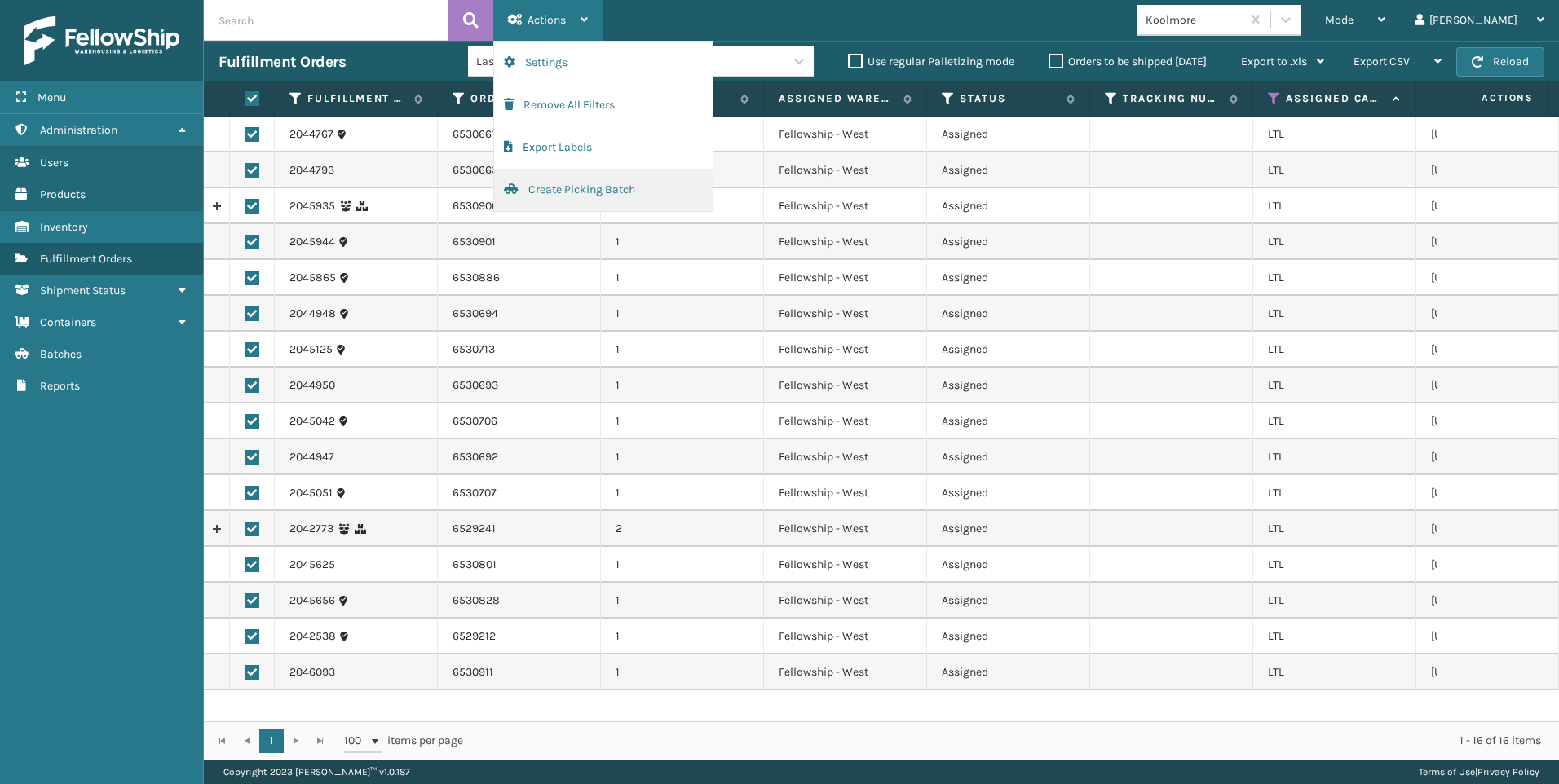
click at [533, 185] on button "Create Picking Batch" at bounding box center [603, 189] width 219 height 42
